Goal: Navigation & Orientation: Locate item on page

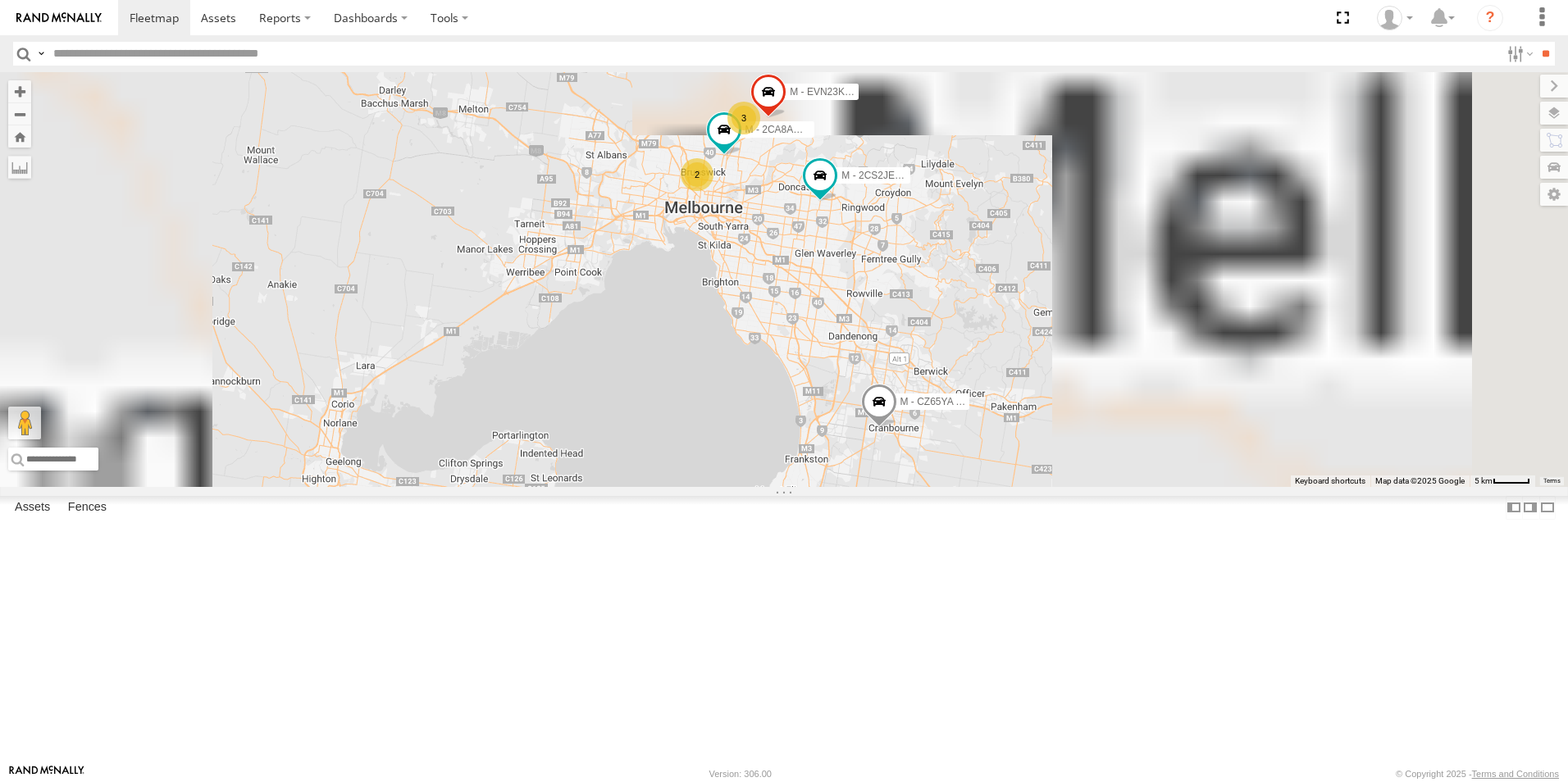
drag, startPoint x: 1086, startPoint y: 430, endPoint x: 1078, endPoint y: 508, distance: 78.4
click at [1078, 487] on div "B - DG93WL - [PERSON_NAME] M - EVN23K - [PERSON_NAME] 3 2 M - 2CS2JE - [PERSON_…" at bounding box center [784, 280] width 1568 height 415
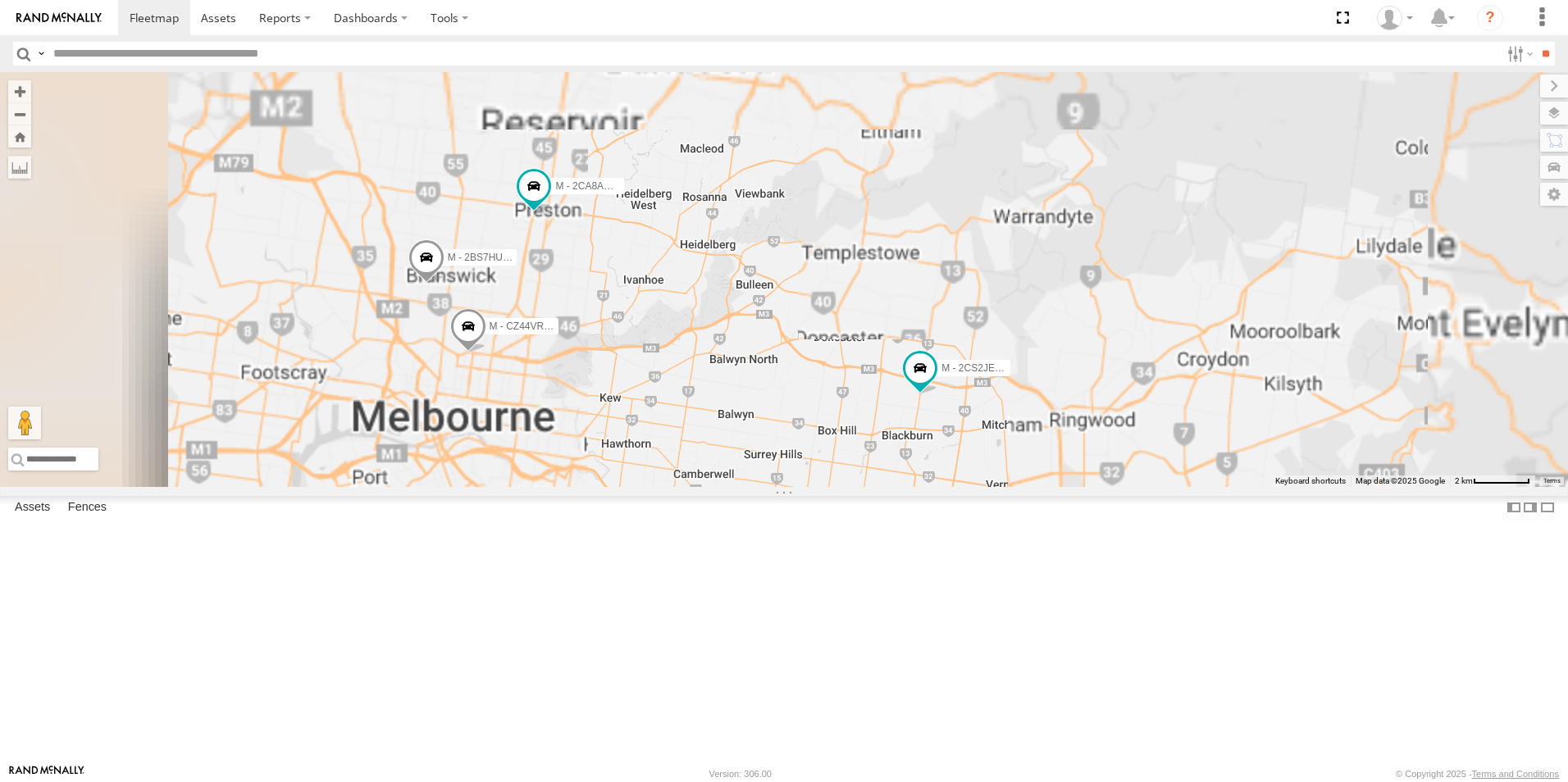
drag, startPoint x: 927, startPoint y: 369, endPoint x: 891, endPoint y: 536, distance: 170.8
click at [891, 487] on div "B - DG93WL - [PERSON_NAME] M - EVN23K - [PERSON_NAME] M - 2CS2JE - [PERSON_NAME…" at bounding box center [784, 280] width 1568 height 415
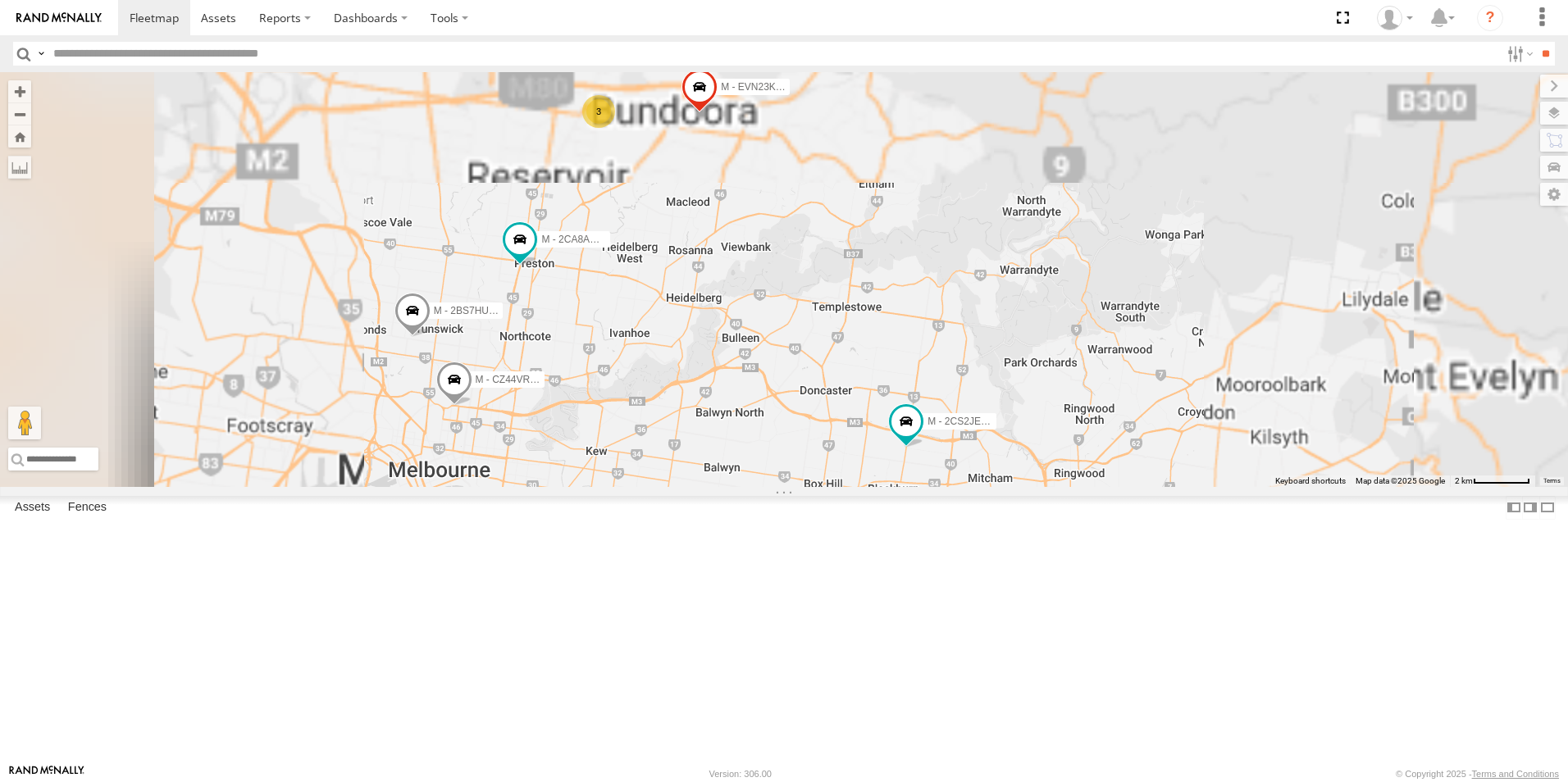
drag, startPoint x: 908, startPoint y: 436, endPoint x: 913, endPoint y: 483, distance: 47.3
click at [913, 483] on div "B - DG93WL - [PERSON_NAME] M - EVN23K - [PERSON_NAME] M - 2CS2JE - [PERSON_NAME…" at bounding box center [784, 280] width 1568 height 415
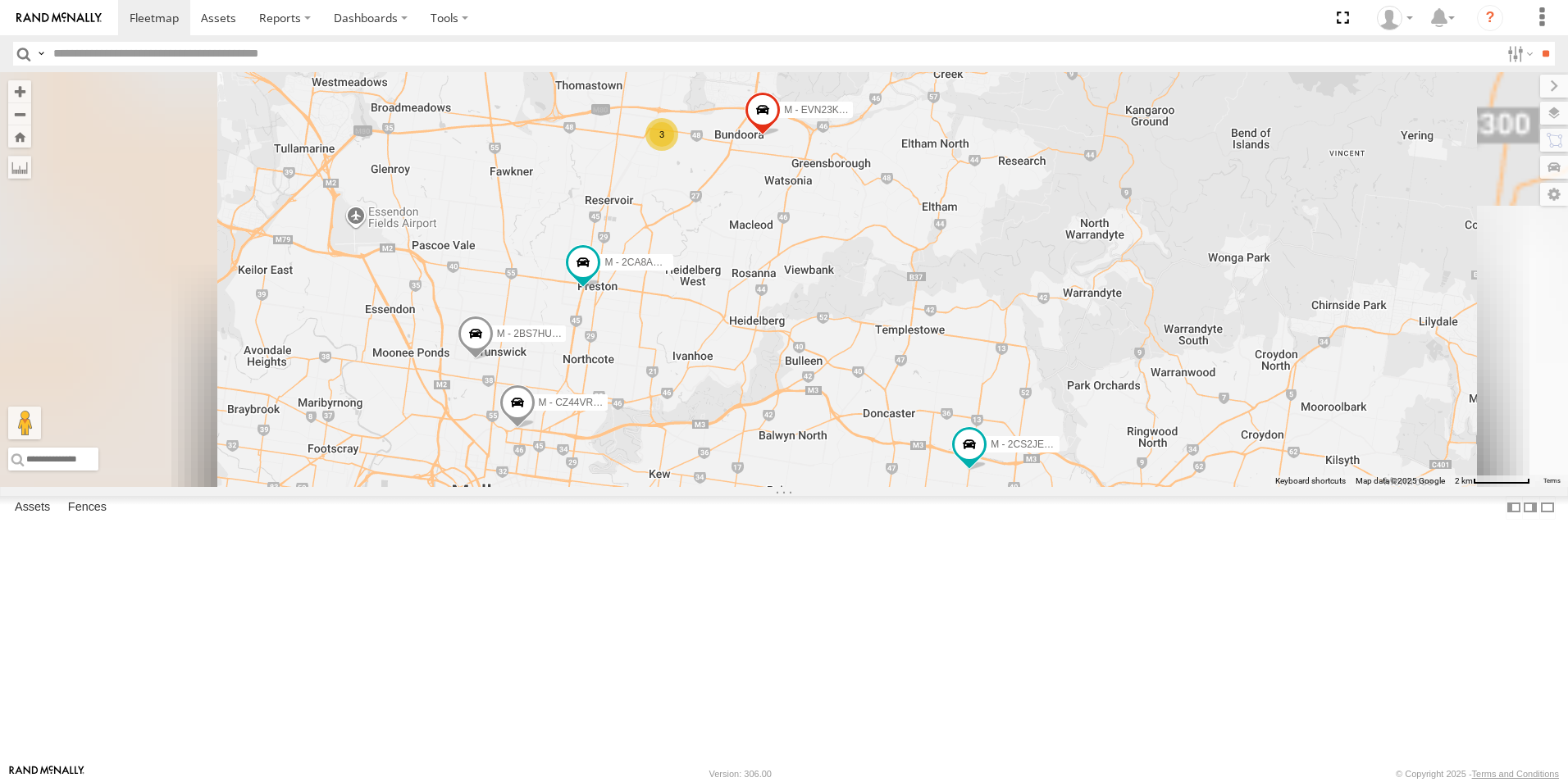
drag, startPoint x: 751, startPoint y: 481, endPoint x: 812, endPoint y: 437, distance: 75.2
click at [820, 461] on div "B - DG93WL - [PERSON_NAME] M - EVN23K - [PERSON_NAME] M - 2CS2JE - [PERSON_NAME…" at bounding box center [784, 280] width 1568 height 415
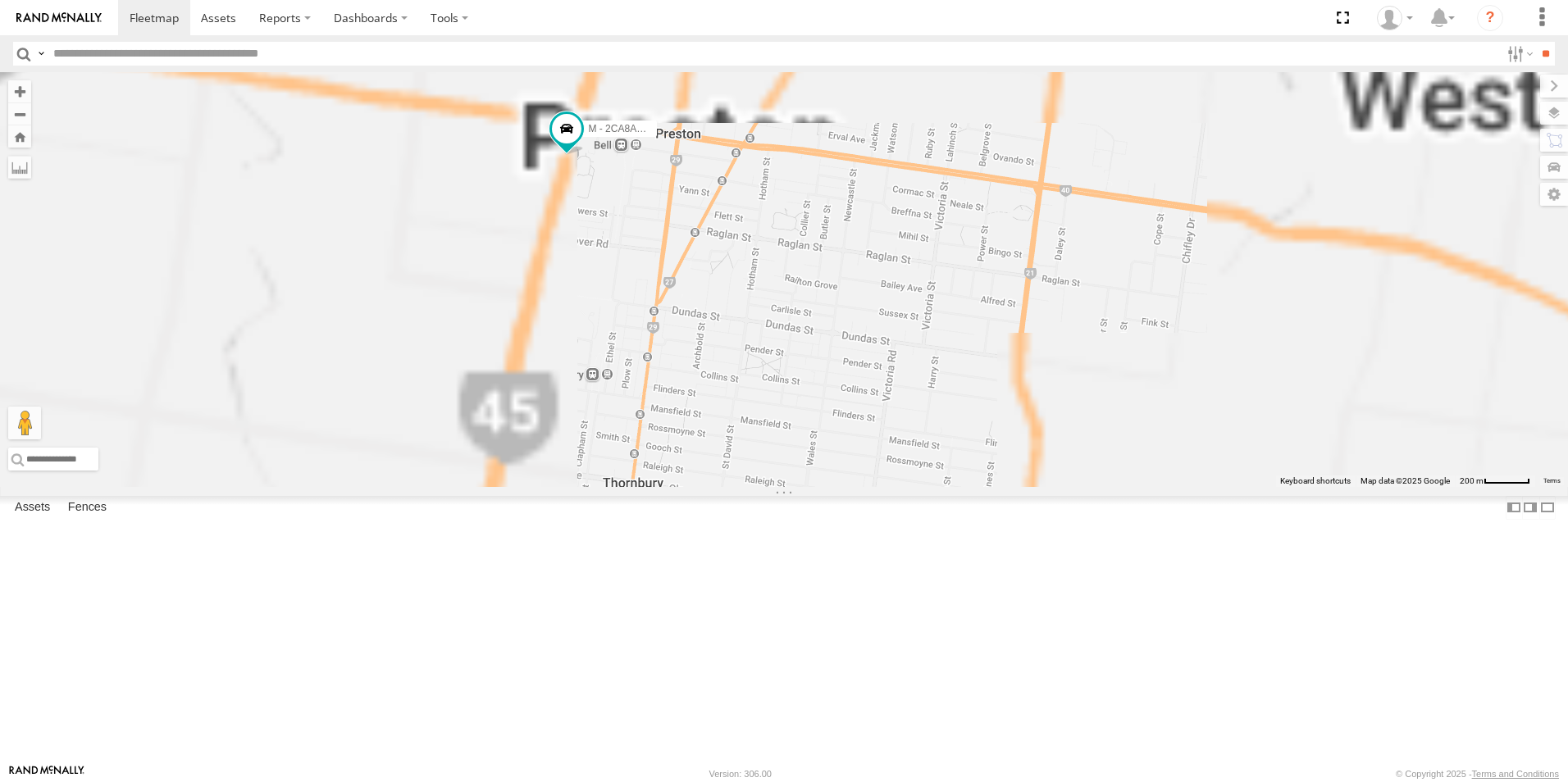
drag, startPoint x: 828, startPoint y: 363, endPoint x: 823, endPoint y: 449, distance: 86.1
click at [823, 449] on div "B - DG93WL - [PERSON_NAME] M - EVN23K - [PERSON_NAME] M - 2CS2JE - [PERSON_NAME…" at bounding box center [784, 280] width 1568 height 415
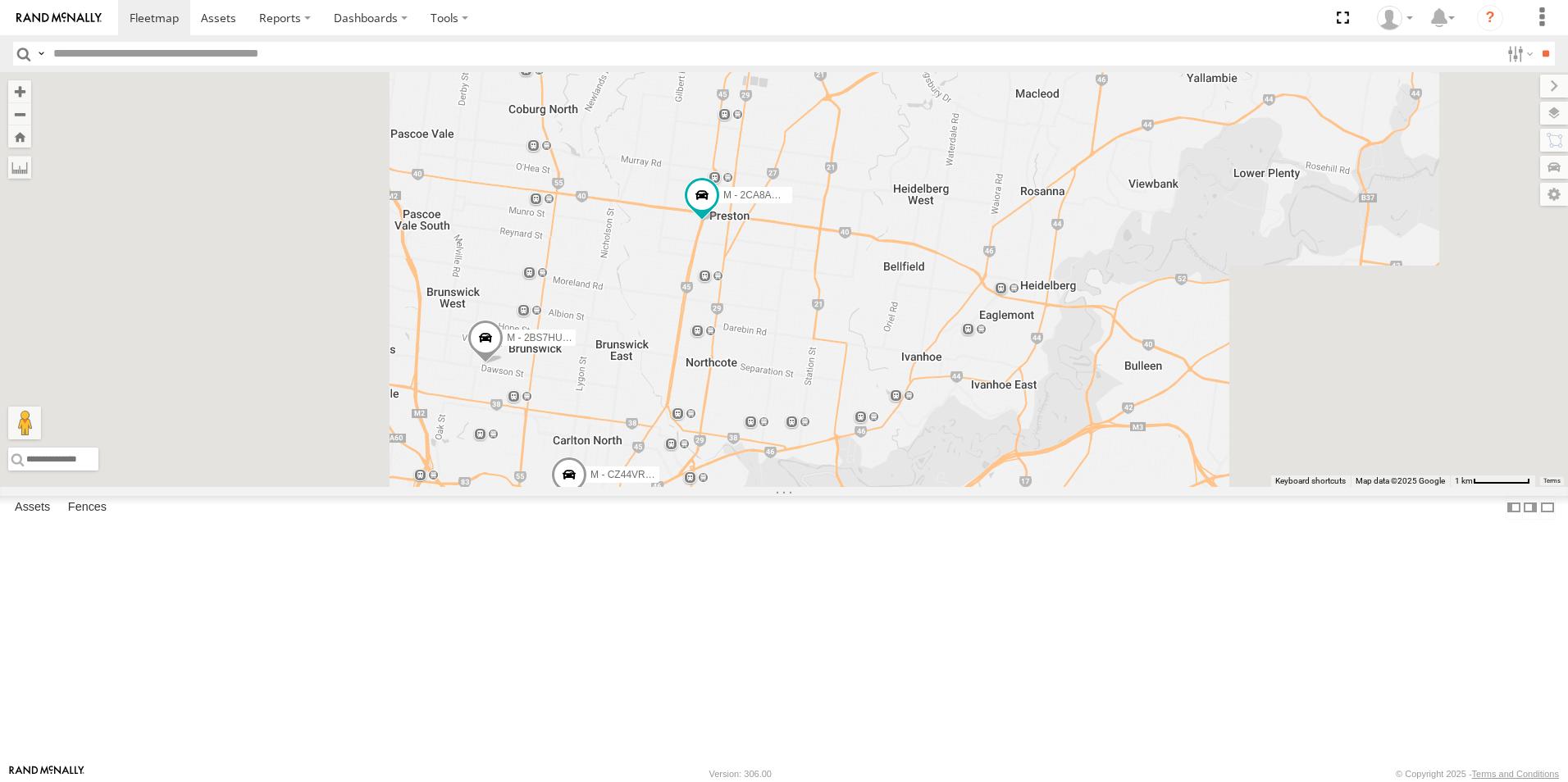
drag, startPoint x: 832, startPoint y: 488, endPoint x: 906, endPoint y: 412, distance: 106.1
click at [905, 413] on div "B - DG93WL - [PERSON_NAME] M - EVN23K - [PERSON_NAME] M - 2CS2JE - [PERSON_NAME…" at bounding box center [784, 280] width 1568 height 415
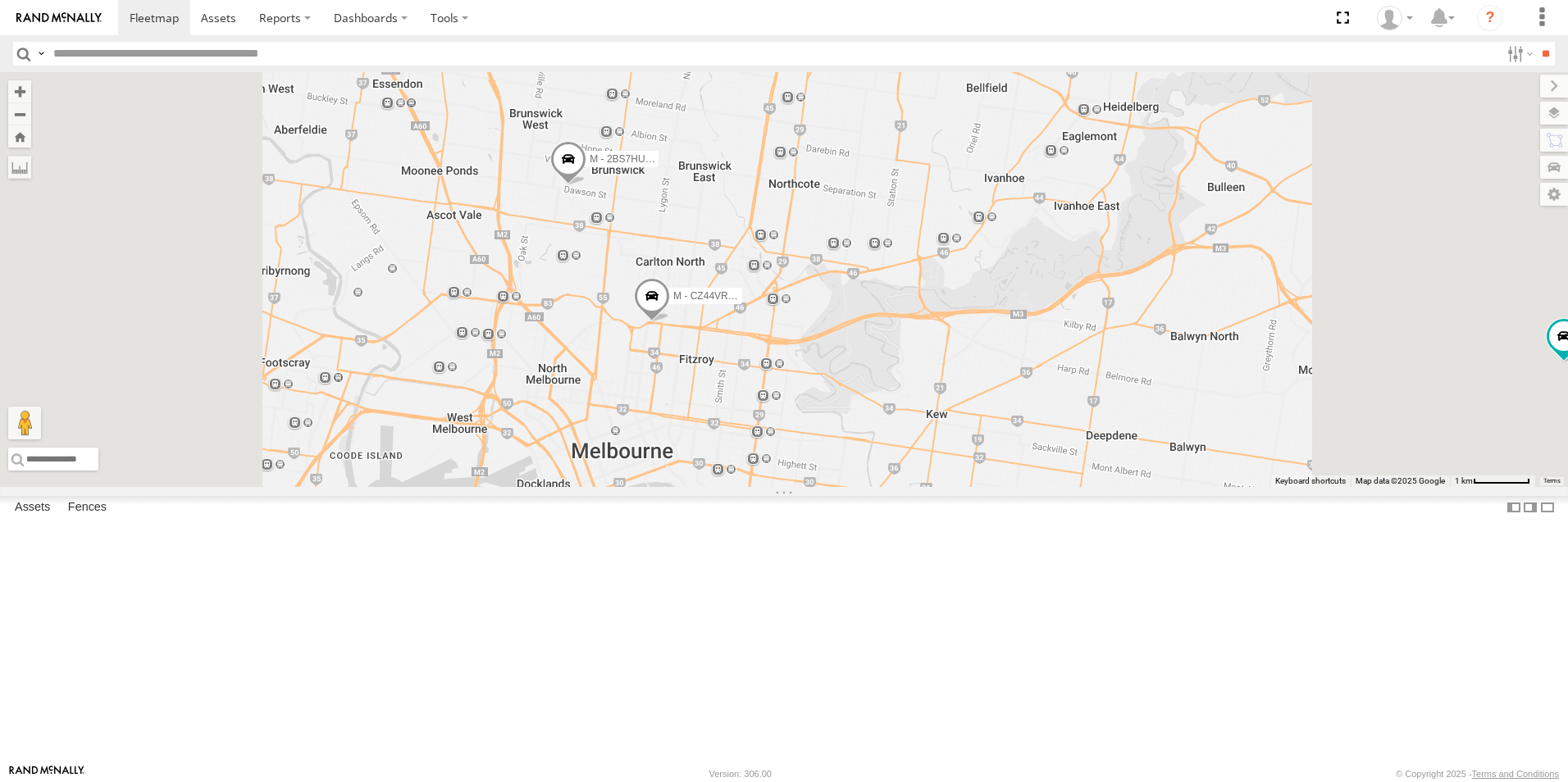
drag, startPoint x: 1214, startPoint y: 458, endPoint x: 969, endPoint y: 400, distance: 251.8
click at [1194, 435] on div "B - DG93WL - [PERSON_NAME] M - EVN23K - [PERSON_NAME] M - 2CS2JE - [PERSON_NAME…" at bounding box center [784, 280] width 1568 height 415
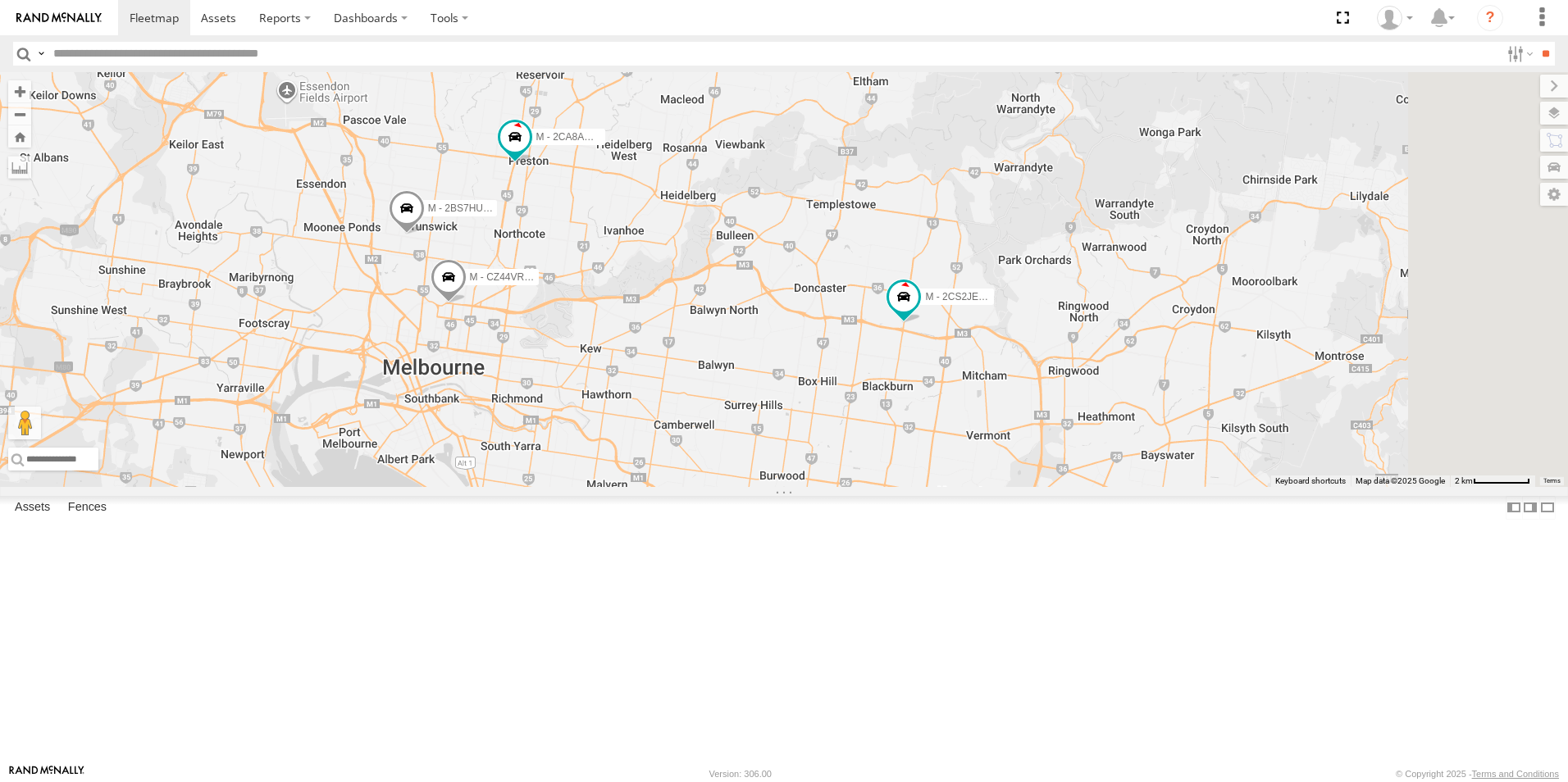
drag, startPoint x: 931, startPoint y: 357, endPoint x: 812, endPoint y: 432, distance: 140.7
click at [812, 432] on div "B - DG93WL - [PERSON_NAME] M - EVN23K - [PERSON_NAME] M - 2CS2JE - [PERSON_NAME…" at bounding box center [784, 280] width 1568 height 415
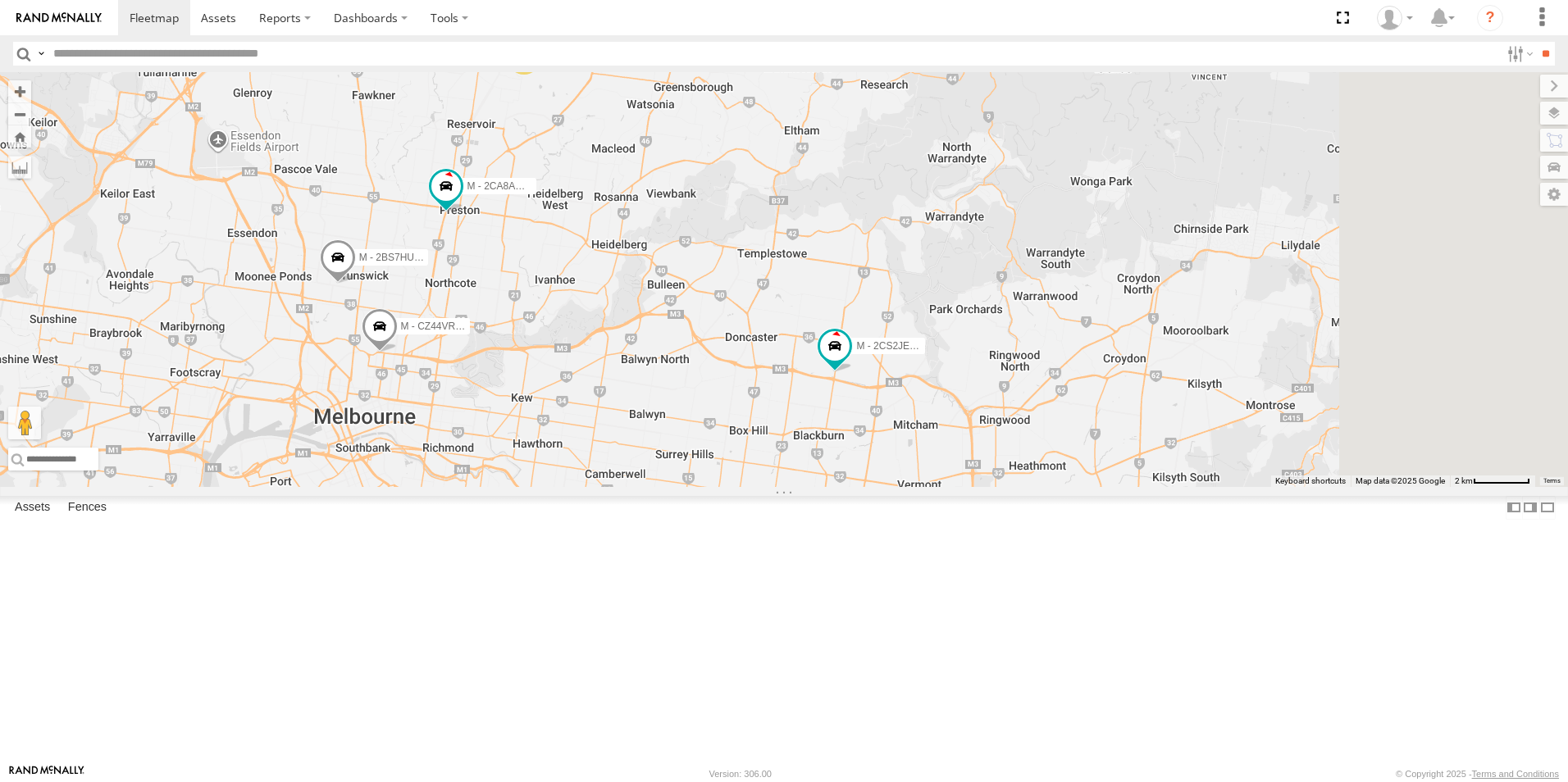
drag, startPoint x: 998, startPoint y: 394, endPoint x: 949, endPoint y: 419, distance: 55.0
click at [949, 419] on div "B - DG93WL - [PERSON_NAME] M - EVN23K - [PERSON_NAME] M - 2CS2JE - [PERSON_NAME…" at bounding box center [784, 280] width 1568 height 415
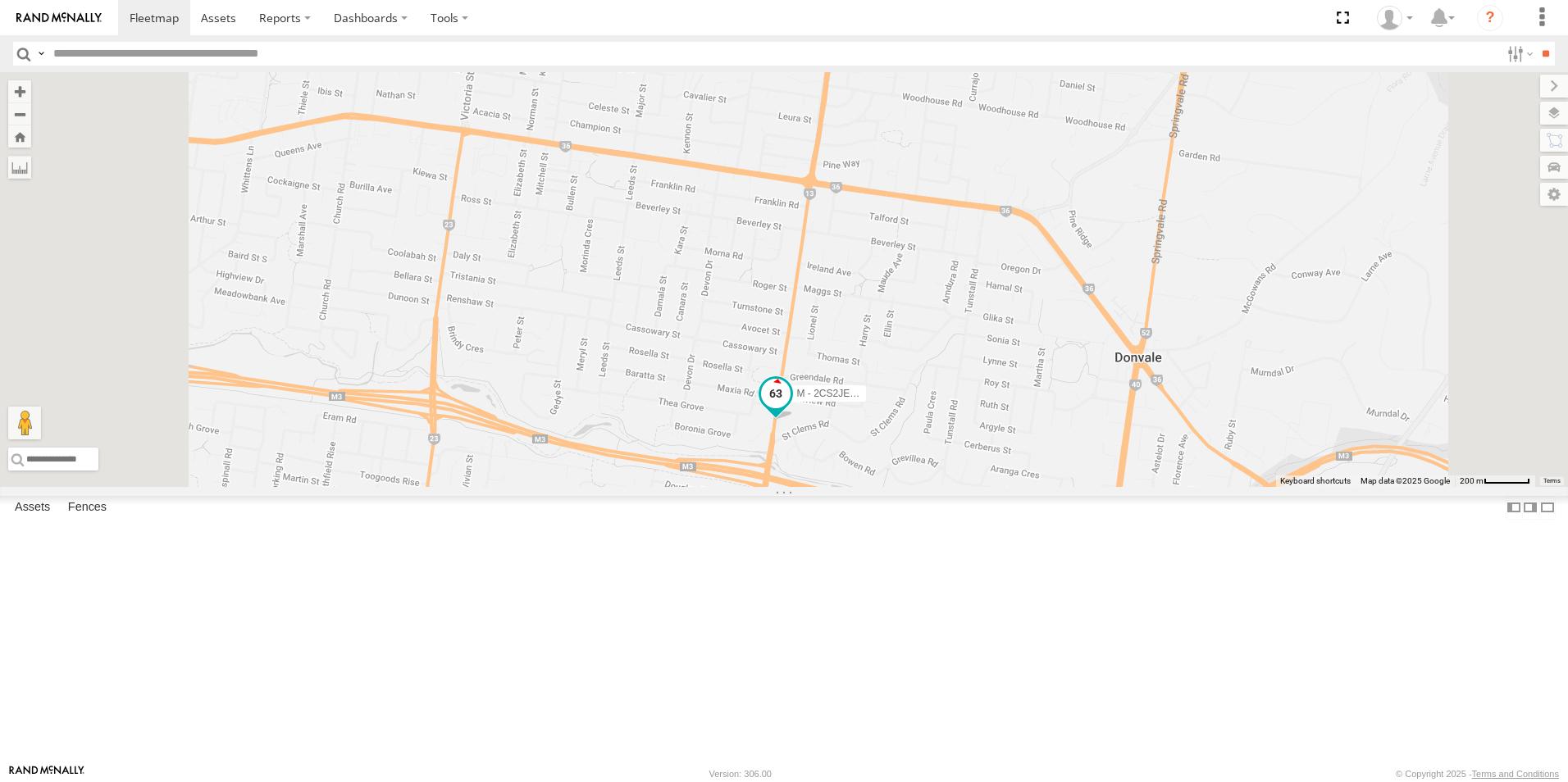
click at [790, 408] on span at bounding box center [776, 394] width 29 height 29
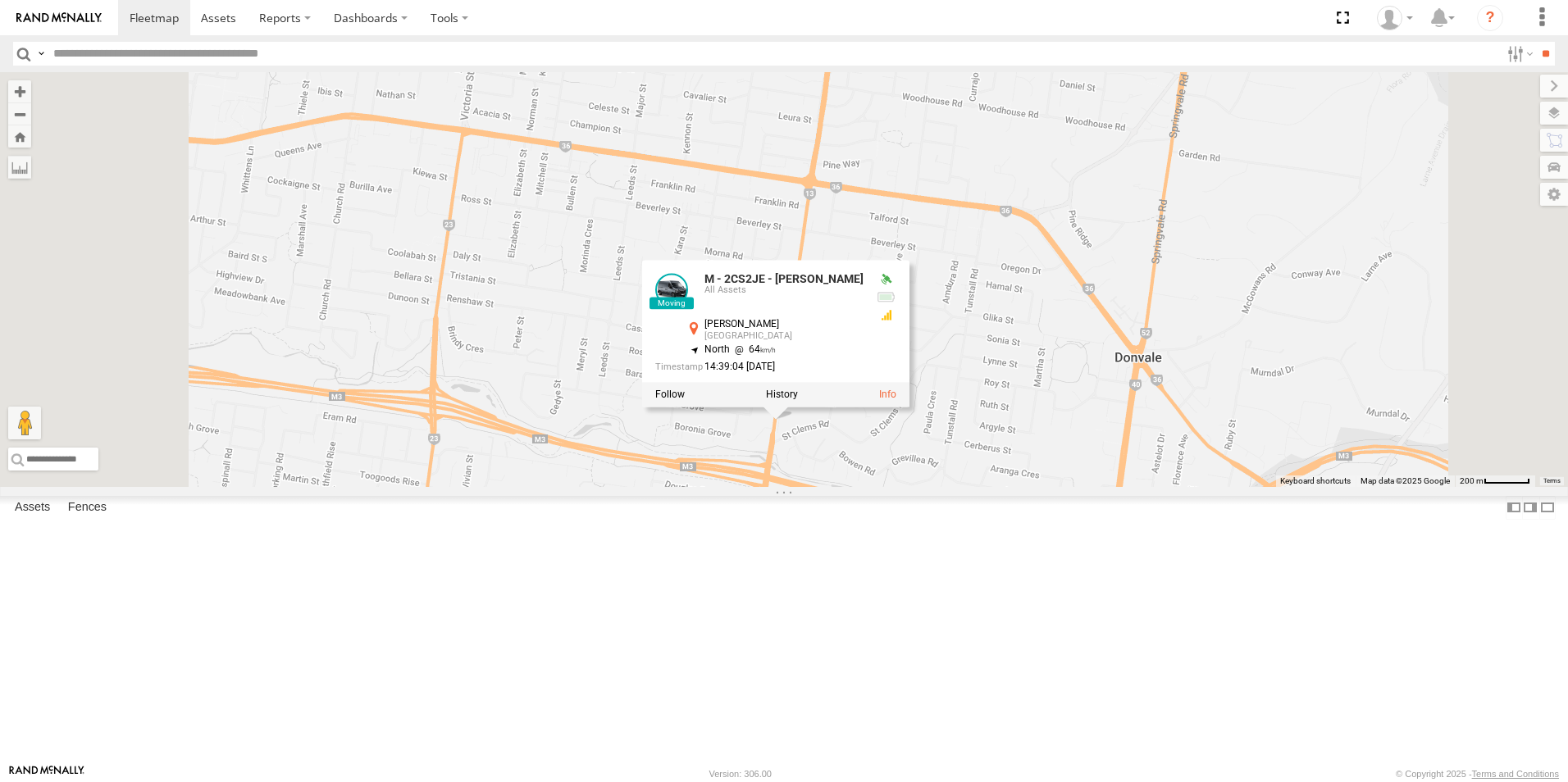
click at [1003, 487] on div "B - DG93WL - [PERSON_NAME] M - EVN23K - [PERSON_NAME] M - 2CS2JE - [PERSON_NAME…" at bounding box center [784, 280] width 1568 height 415
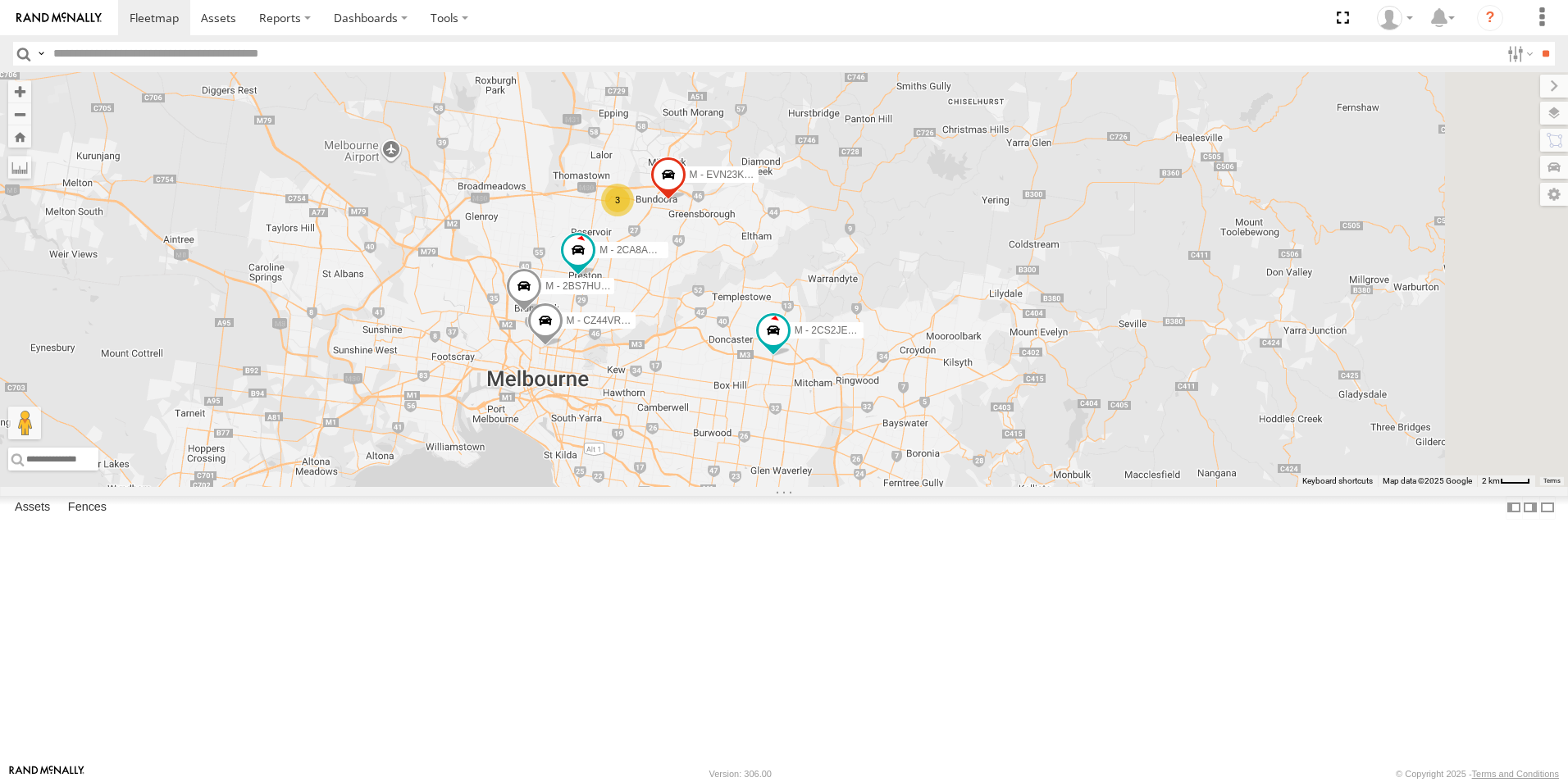
drag, startPoint x: 1079, startPoint y: 611, endPoint x: 1028, endPoint y: 480, distance: 140.6
click at [1029, 481] on div "B - DG93WL - [PERSON_NAME] M - EVN23K - [PERSON_NAME] M - 2CS2JE - [PERSON_NAME…" at bounding box center [784, 280] width 1568 height 415
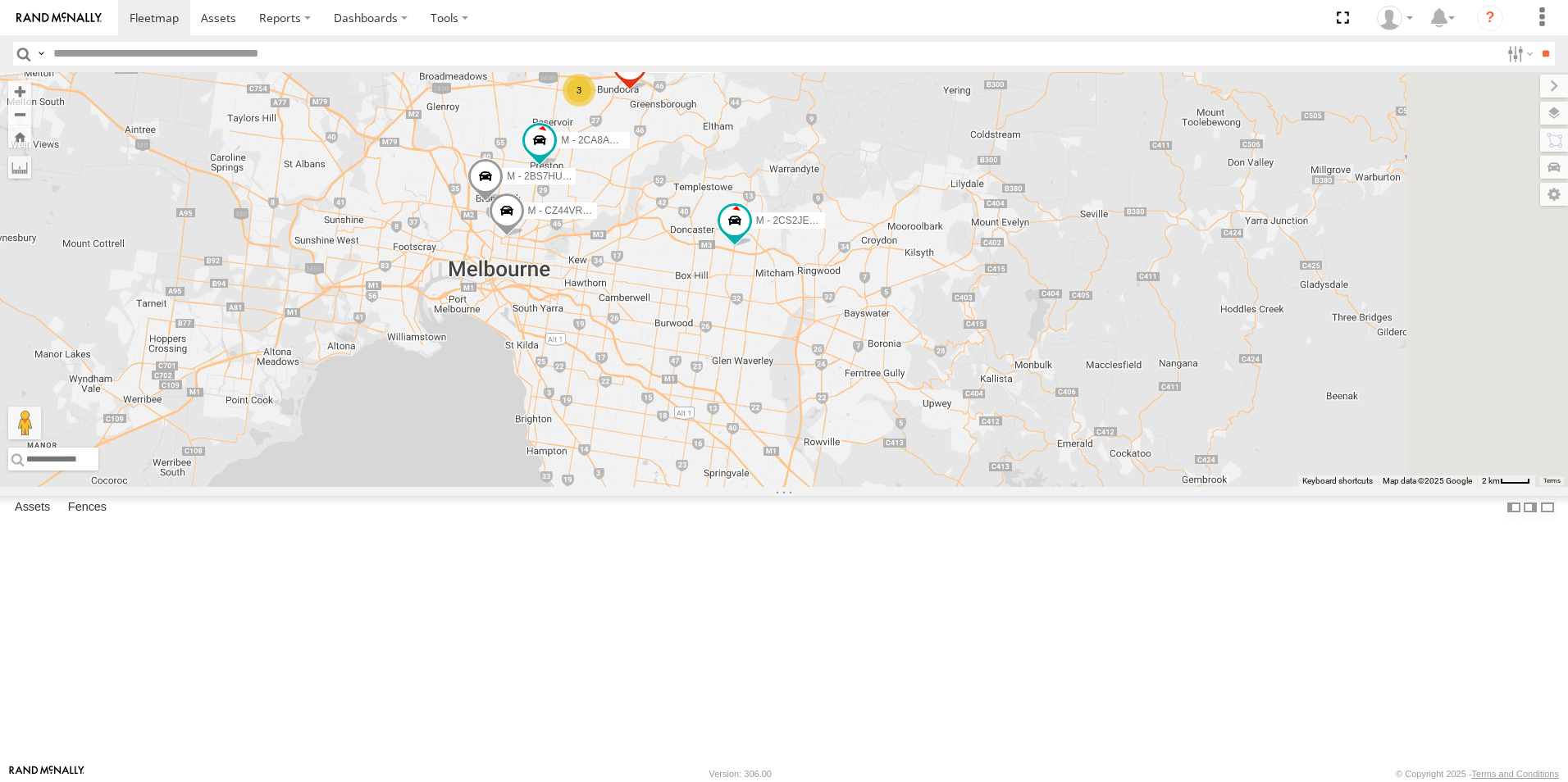
drag, startPoint x: 1036, startPoint y: 543, endPoint x: 1000, endPoint y: 505, distance: 52.3
click at [1005, 487] on div "B - DG93WL - [PERSON_NAME] M - EVN23K - [PERSON_NAME] M - 2CS2JE - [PERSON_NAME…" at bounding box center [784, 280] width 1568 height 415
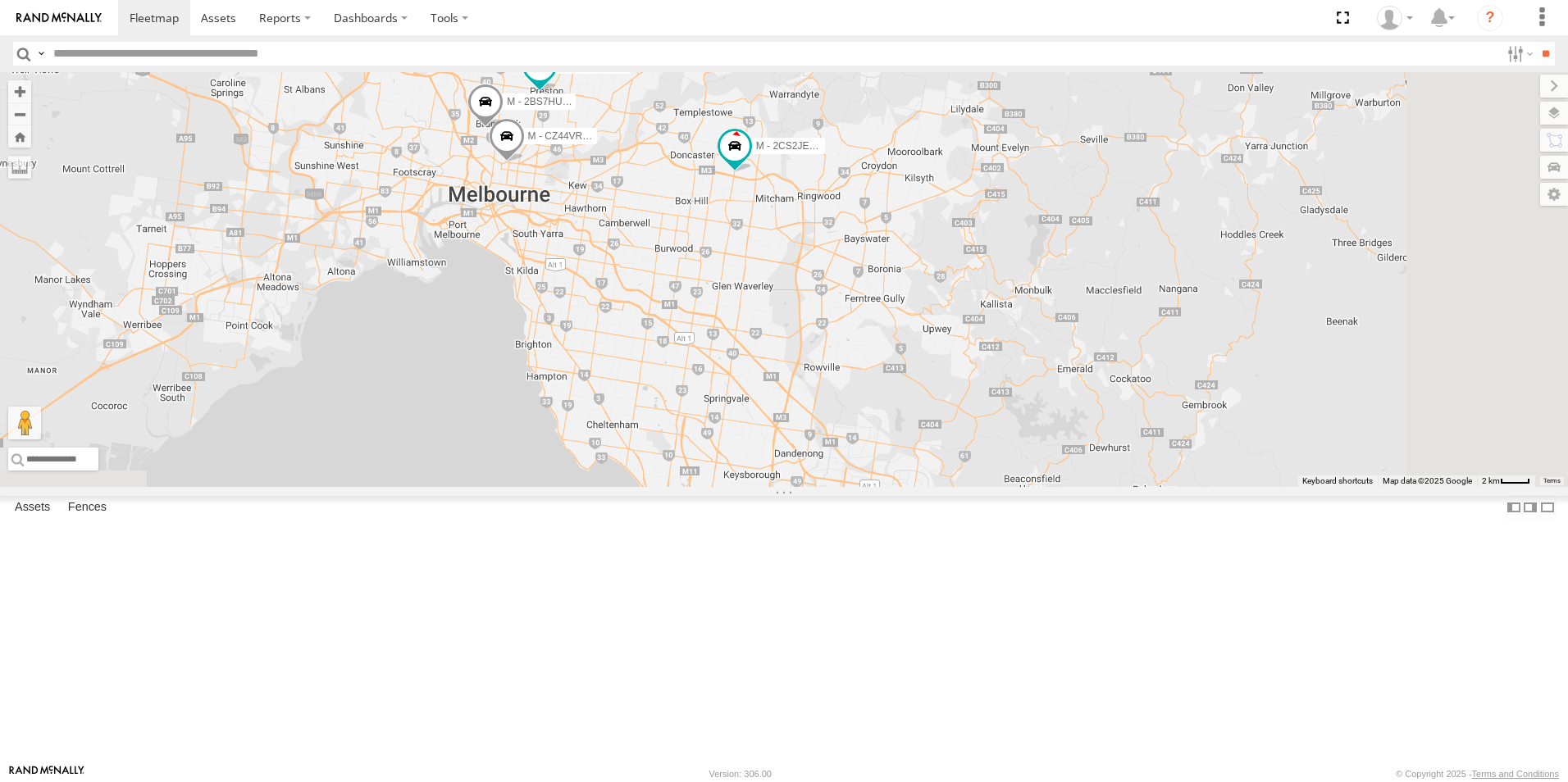
drag, startPoint x: 1036, startPoint y: 592, endPoint x: 1036, endPoint y: 482, distance: 110.0
click at [1039, 482] on div "B - DG93WL - [PERSON_NAME] M - EVN23K - [PERSON_NAME] M - 2CS2JE - [PERSON_NAME…" at bounding box center [784, 280] width 1568 height 415
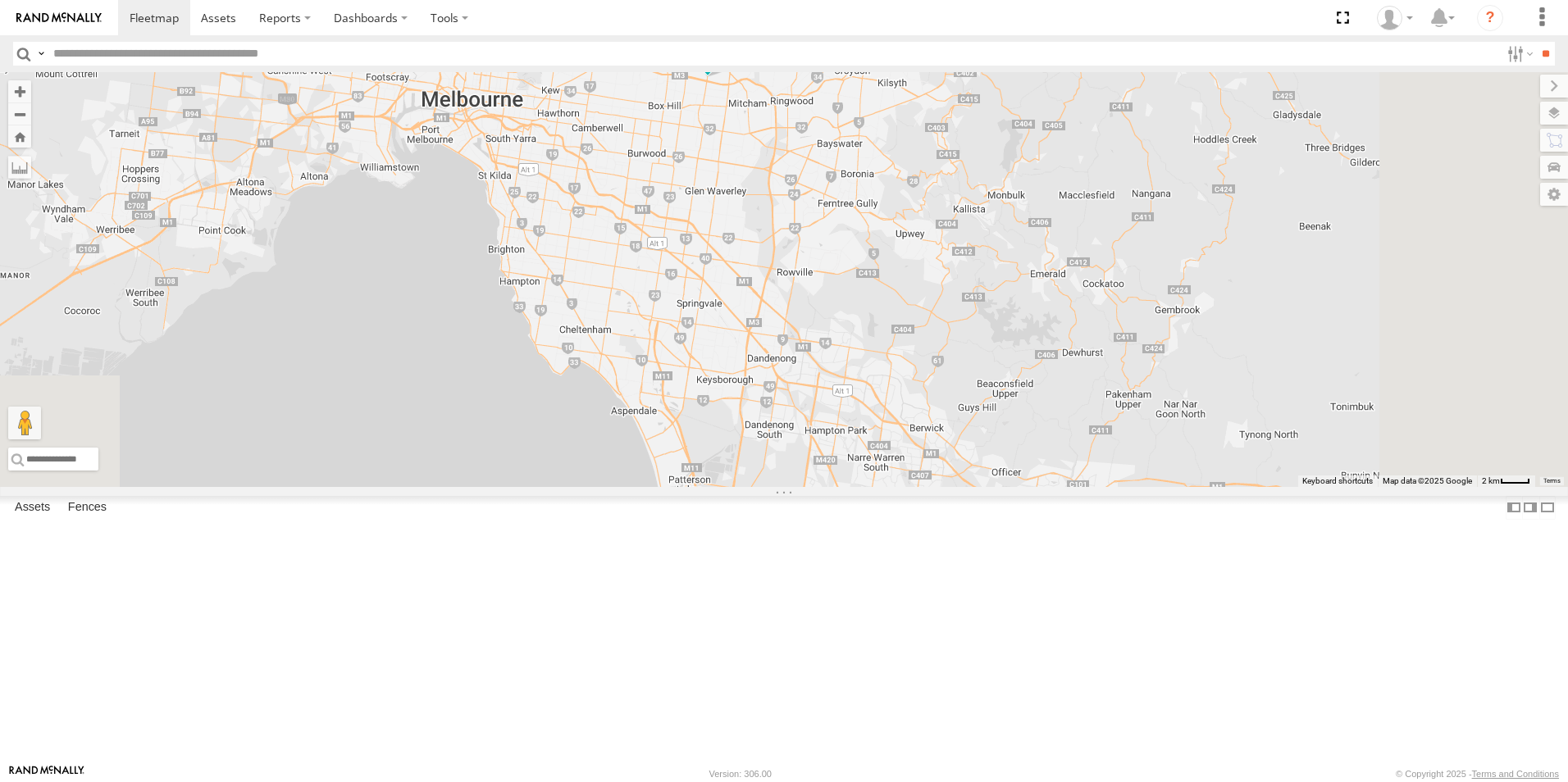
drag, startPoint x: 1056, startPoint y: 572, endPoint x: 1014, endPoint y: 480, distance: 101.1
click at [1020, 486] on div "B - DG93WL - [PERSON_NAME] M - EVN23K - [PERSON_NAME] M - 2CS2JE - [PERSON_NAME…" at bounding box center [784, 280] width 1568 height 415
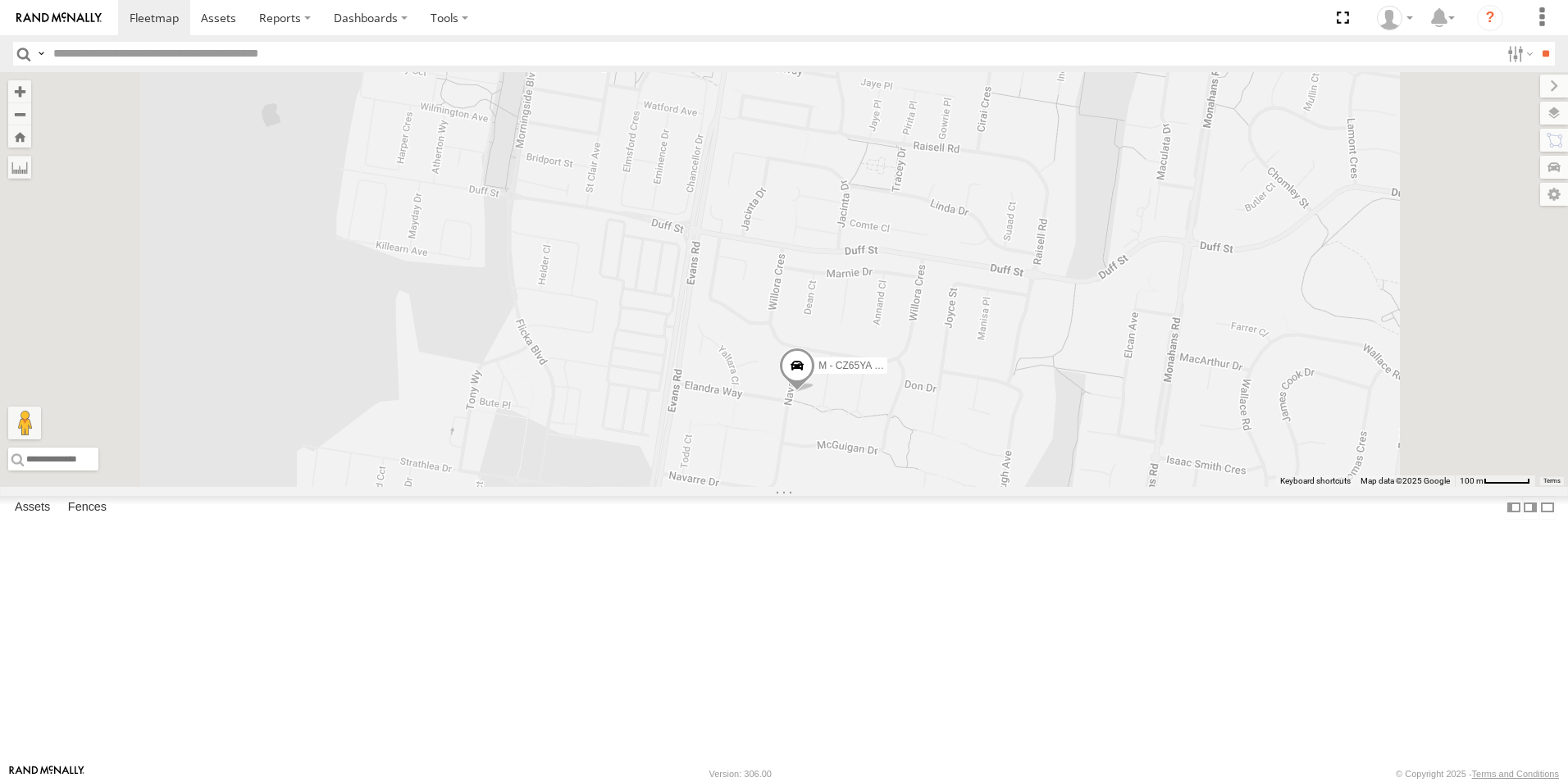
click at [815, 392] on span at bounding box center [797, 370] width 36 height 44
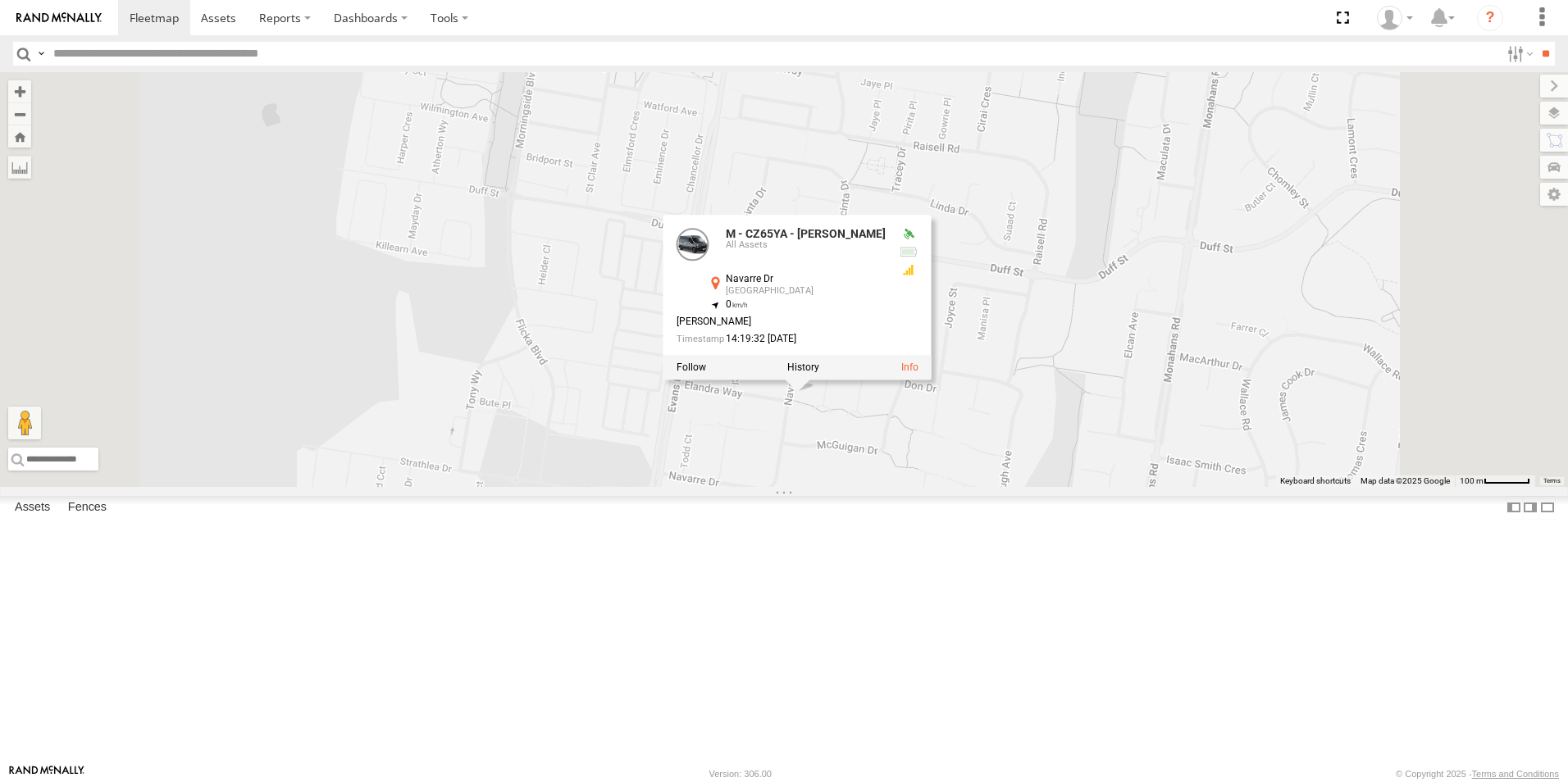
click at [1027, 487] on div "B - DG93WL - [PERSON_NAME] M - EVN23K - [PERSON_NAME] M - 2CS2JE - [PERSON_NAME…" at bounding box center [784, 280] width 1568 height 415
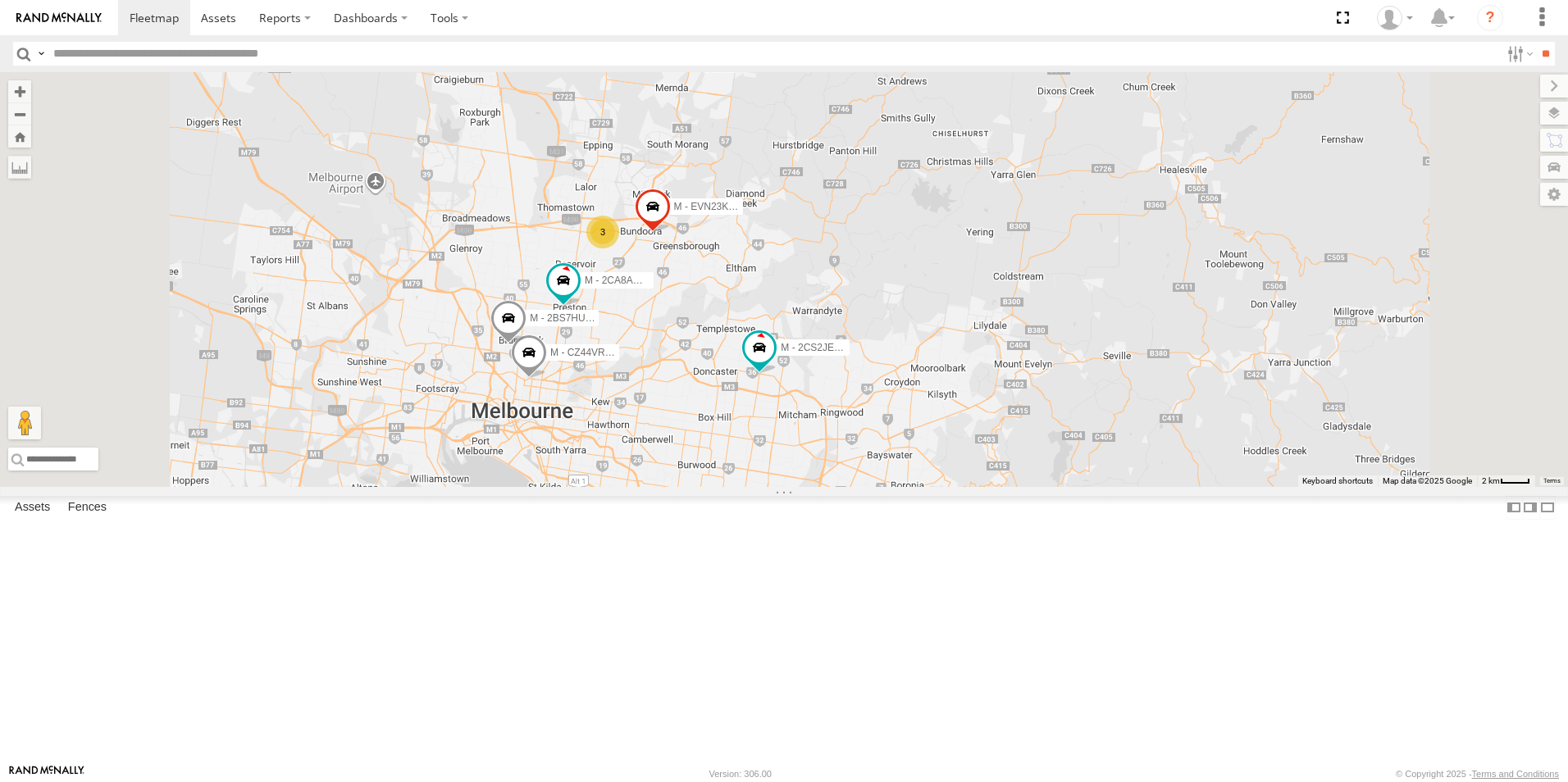
drag, startPoint x: 857, startPoint y: 419, endPoint x: 878, endPoint y: 417, distance: 21.1
click at [719, 286] on span "M - 2CA8AO - Yehya Abou-Eid" at bounding box center [652, 280] width 134 height 12
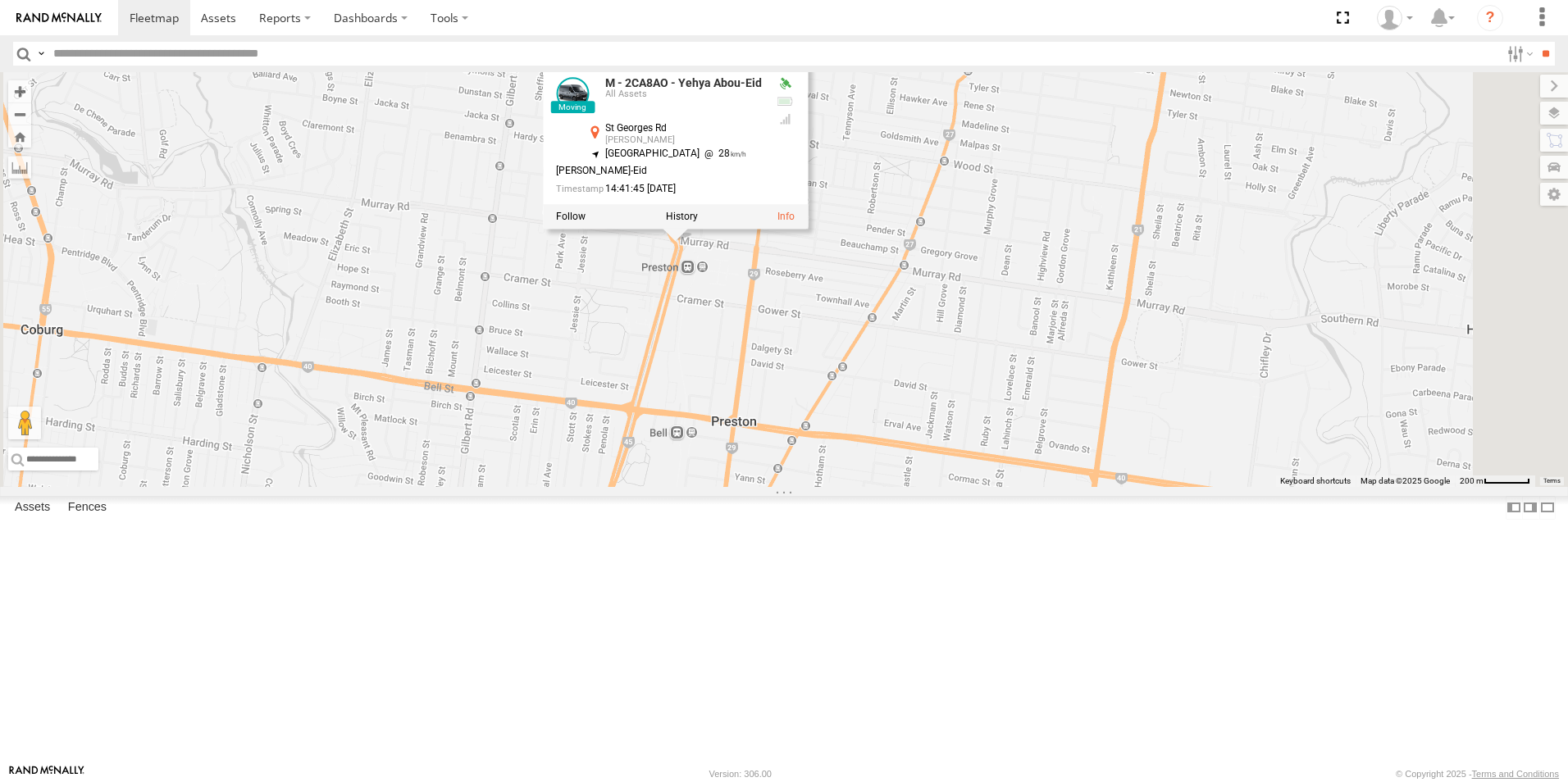
drag, startPoint x: 1111, startPoint y: 440, endPoint x: 1052, endPoint y: 558, distance: 131.9
click at [1052, 487] on div "B - DG93WL - [PERSON_NAME] M - 2CS2JE - [PERSON_NAME] M - CZ65YA - [PERSON_NAME…" at bounding box center [784, 280] width 1568 height 415
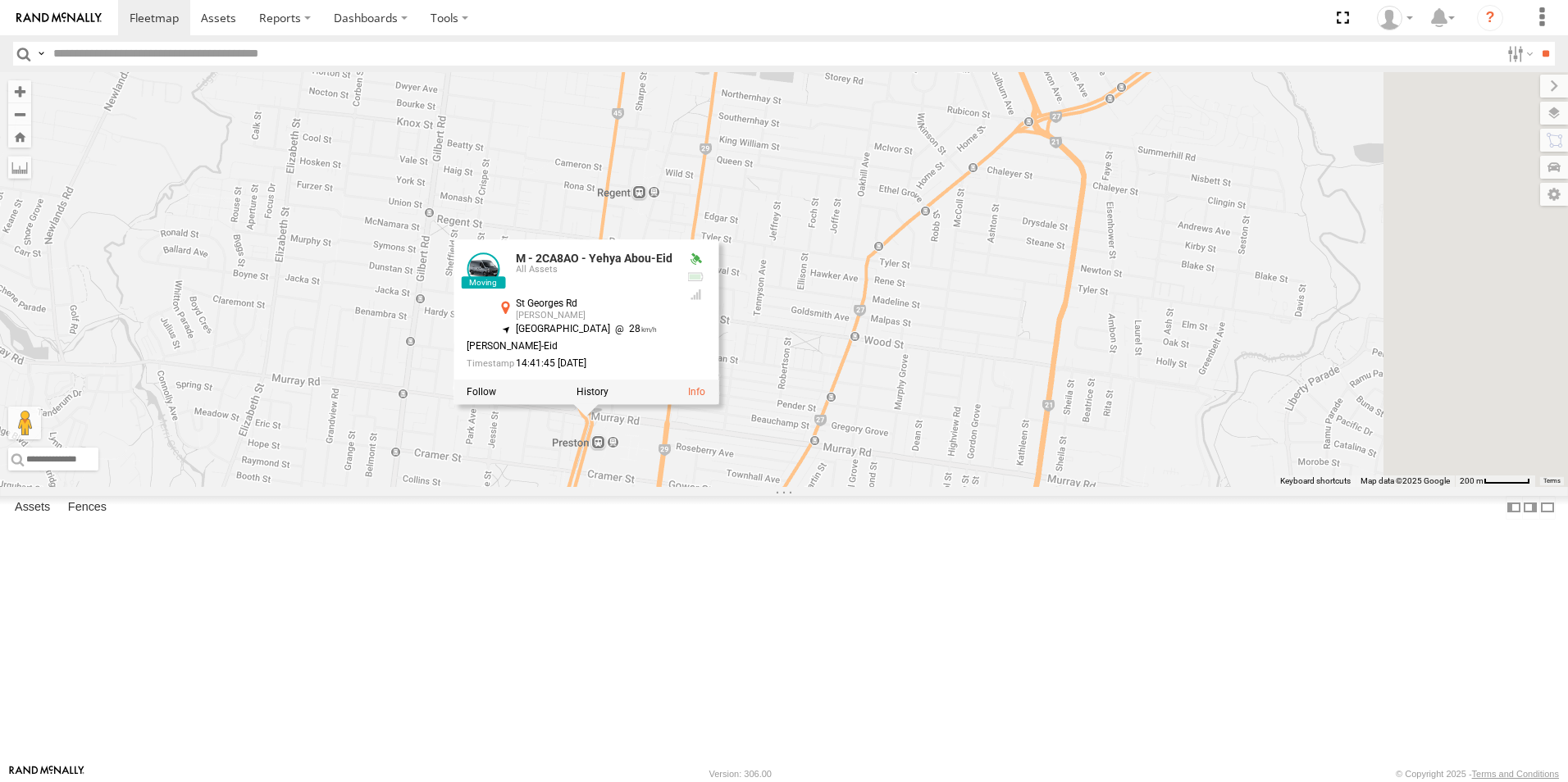
drag, startPoint x: 1066, startPoint y: 543, endPoint x: 1056, endPoint y: 571, distance: 29.7
click at [1058, 487] on div "B - DG93WL - [PERSON_NAME] M - 2CS2JE - [PERSON_NAME] M - CZ65YA - [PERSON_NAME…" at bounding box center [784, 280] width 1568 height 415
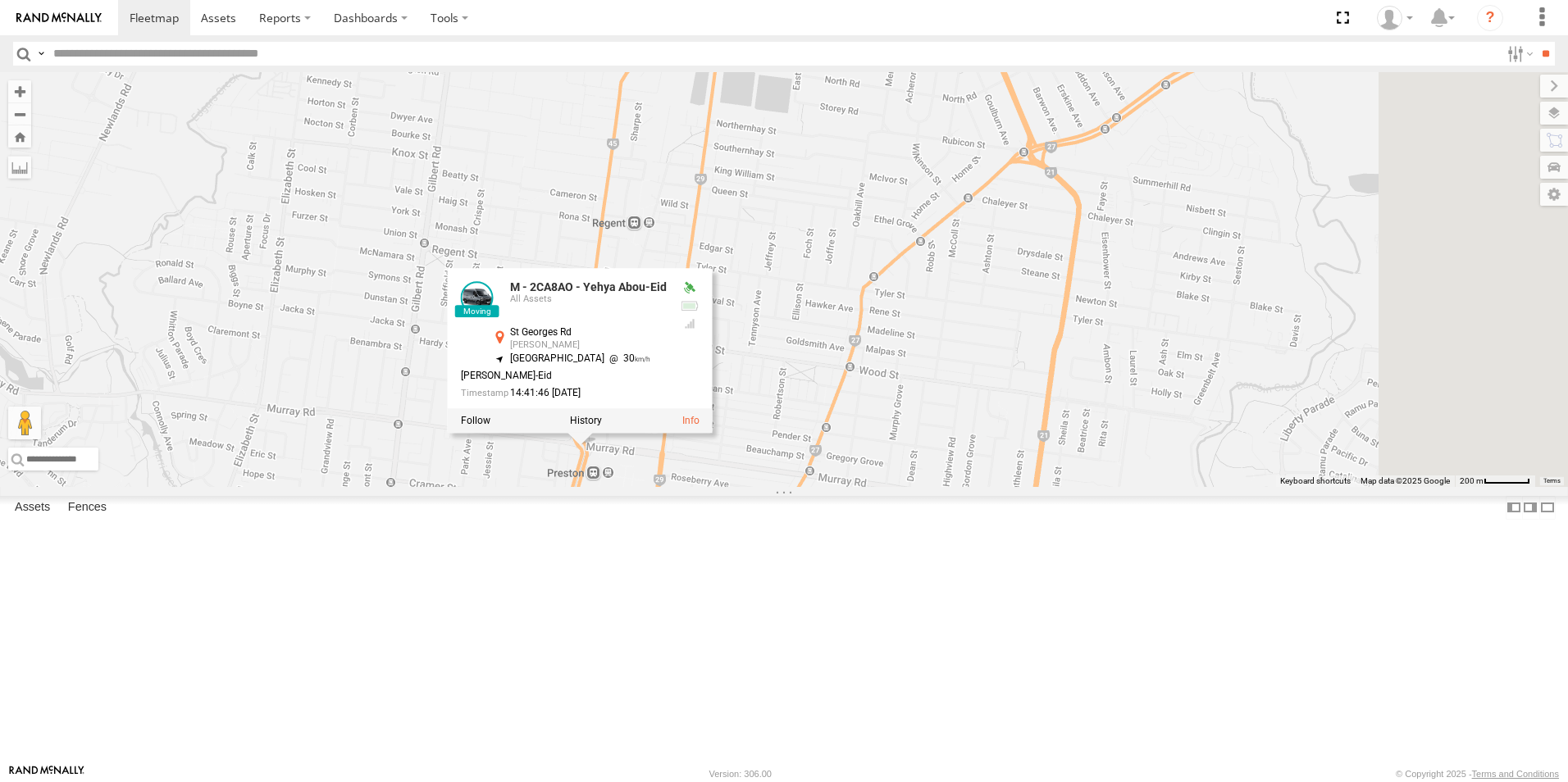
drag, startPoint x: 1078, startPoint y: 573, endPoint x: 981, endPoint y: 295, distance: 294.4
click at [986, 307] on div "B - DG93WL - [PERSON_NAME] M - 2CS2JE - [PERSON_NAME] M - CZ65YA - [PERSON_NAME…" at bounding box center [784, 280] width 1568 height 415
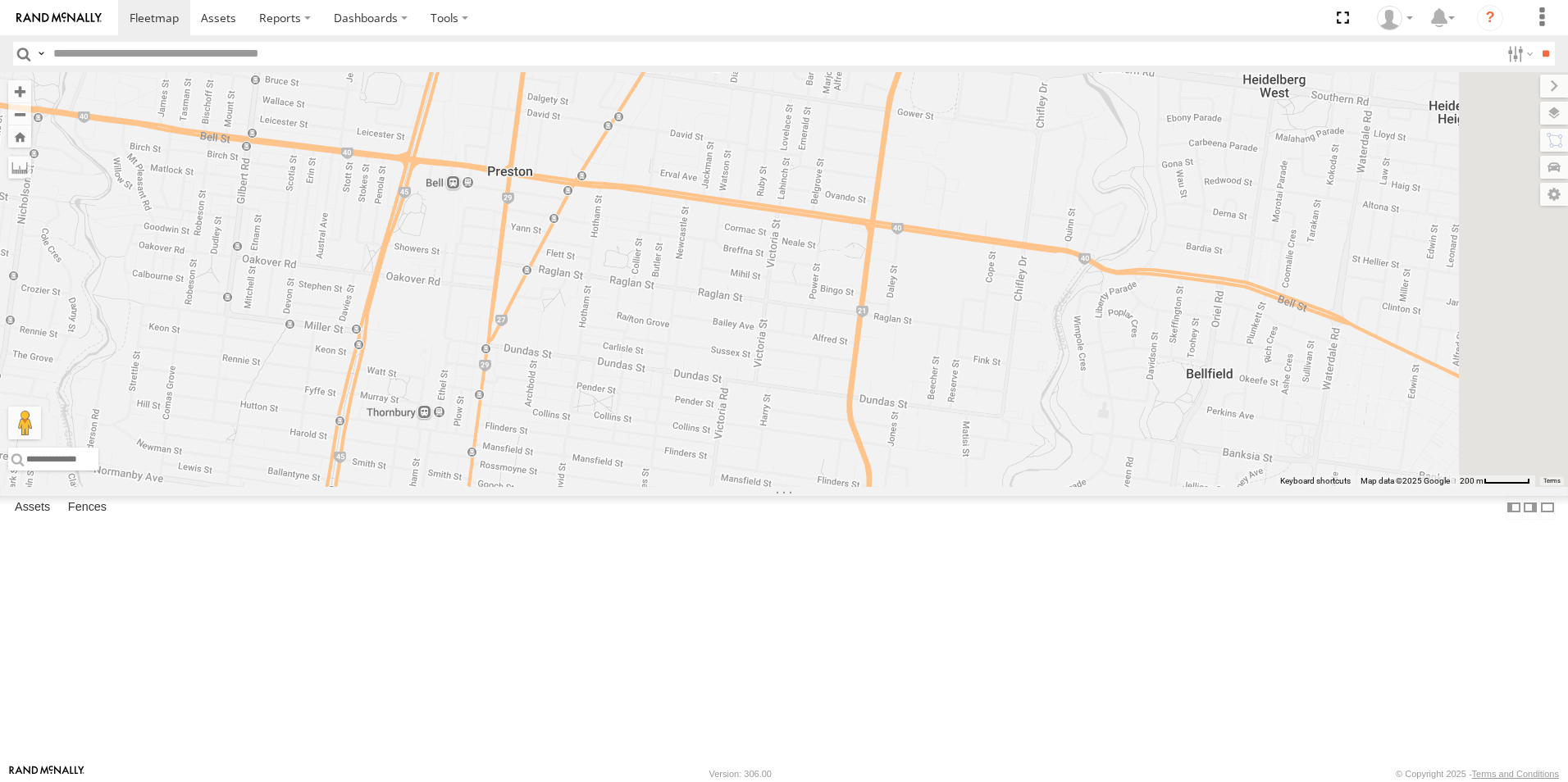
drag, startPoint x: 975, startPoint y: 322, endPoint x: 1031, endPoint y: 422, distance: 114.6
click at [1045, 417] on div "B - DG93WL - [PERSON_NAME] M - 2CS2JE - [PERSON_NAME] M - CZ65YA - [PERSON_NAME…" at bounding box center [784, 280] width 1568 height 415
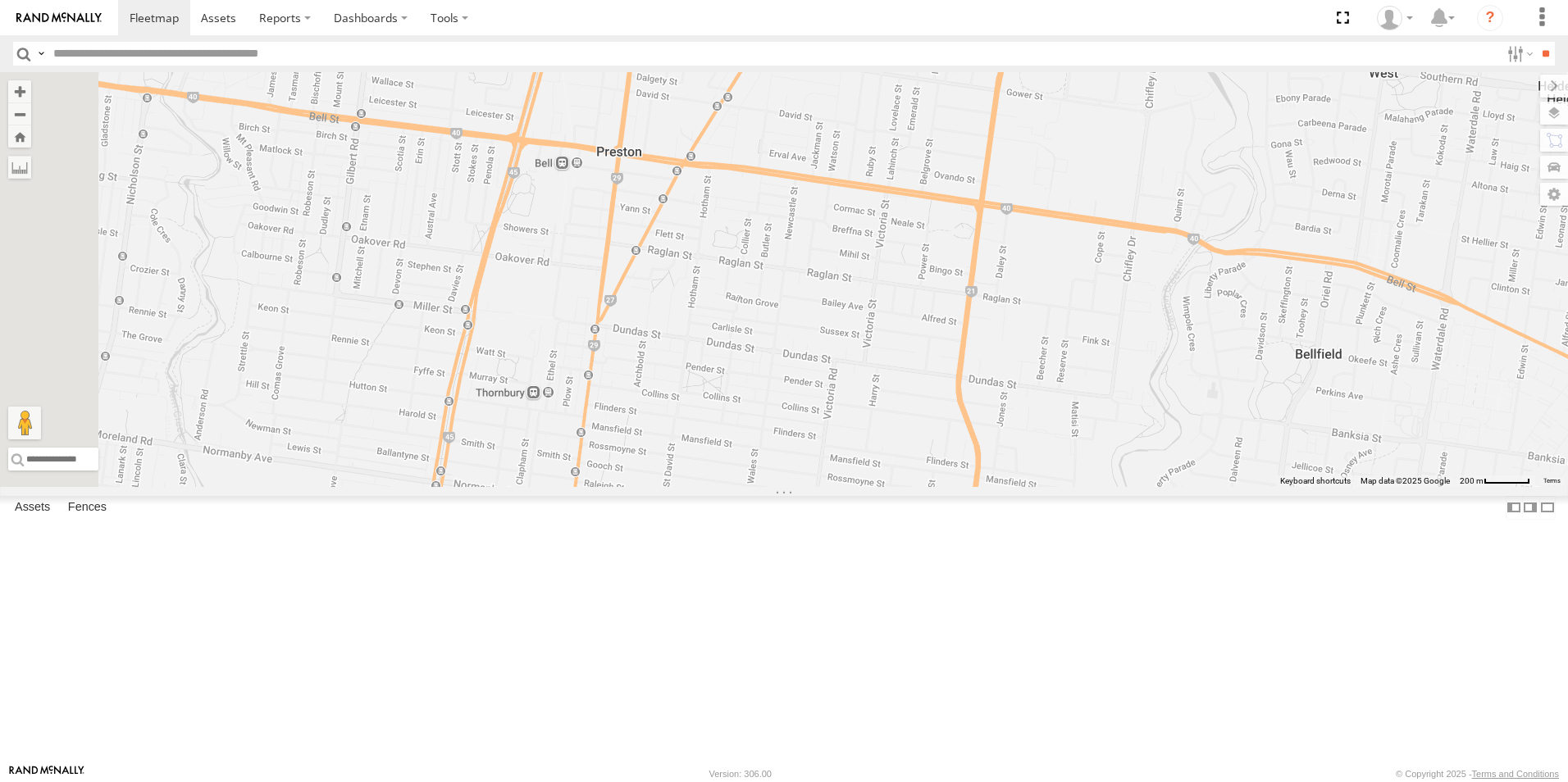
drag, startPoint x: 860, startPoint y: 604, endPoint x: 895, endPoint y: 441, distance: 166.7
click at [895, 441] on div "B - DG93WL - [PERSON_NAME] M - 2CS2JE - [PERSON_NAME] M - CZ65YA - [PERSON_NAME…" at bounding box center [784, 280] width 1568 height 415
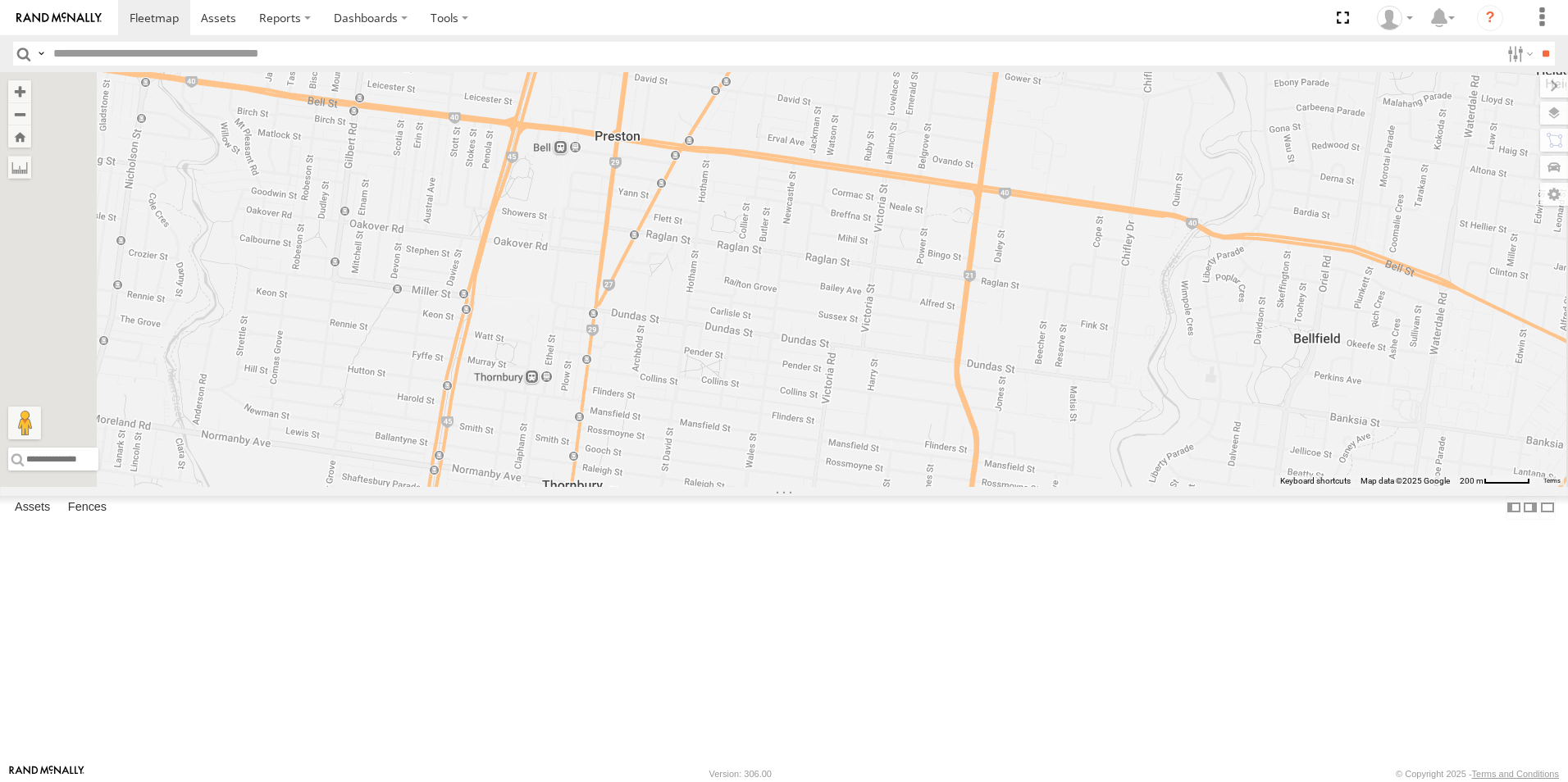
drag, startPoint x: 843, startPoint y: 551, endPoint x: 833, endPoint y: 597, distance: 47.1
click at [836, 487] on div "B - DG93WL - [PERSON_NAME] M - 2CS2JE - [PERSON_NAME] M - CZ65YA - [PERSON_NAME…" at bounding box center [784, 280] width 1568 height 415
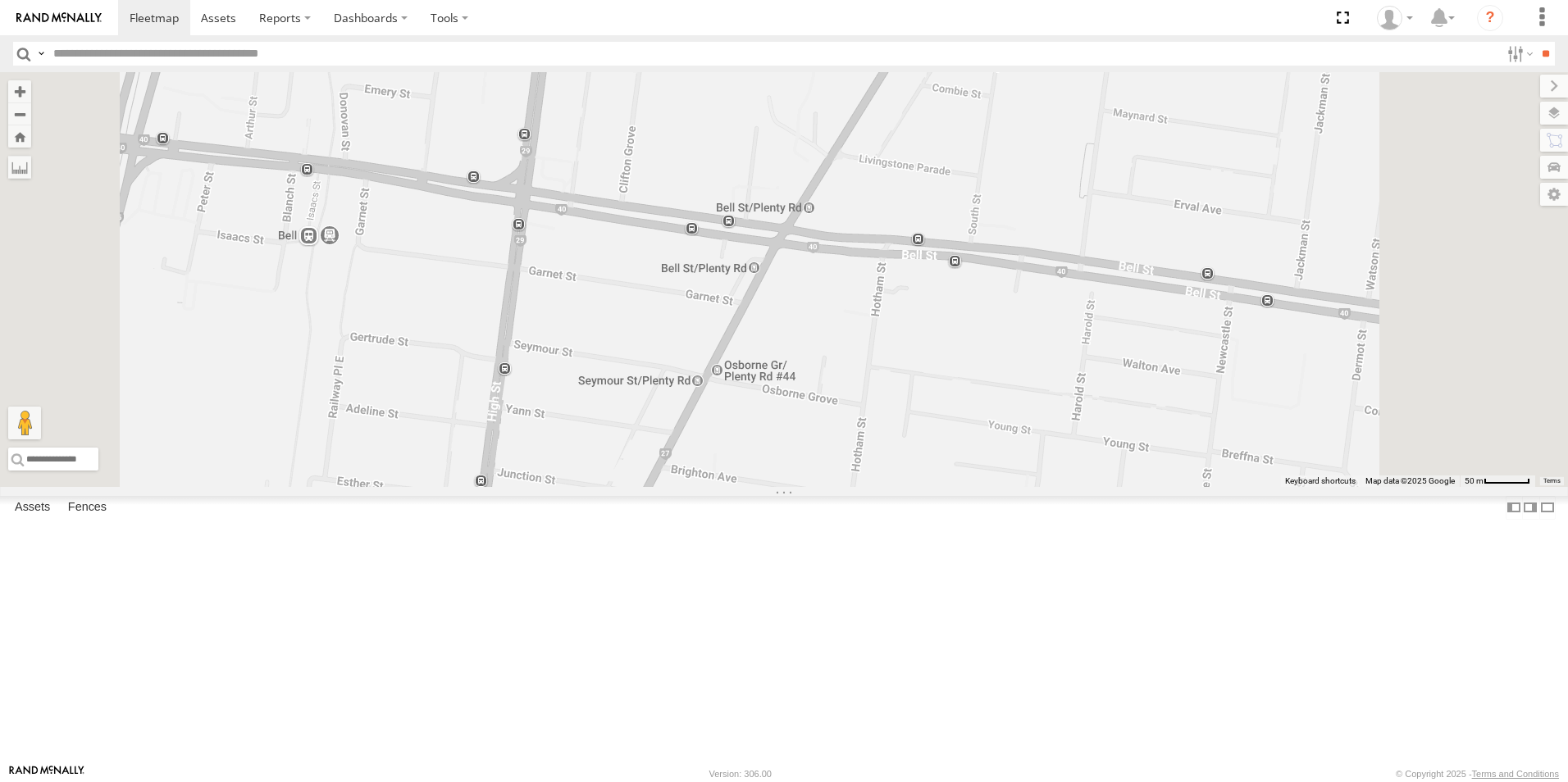
drag, startPoint x: 932, startPoint y: 492, endPoint x: 885, endPoint y: 399, distance: 104.2
click at [885, 399] on div "B - DG93WL - [PERSON_NAME] M - 2CS2JE - [PERSON_NAME] M - CZ65YA - [PERSON_NAME…" at bounding box center [784, 280] width 1568 height 415
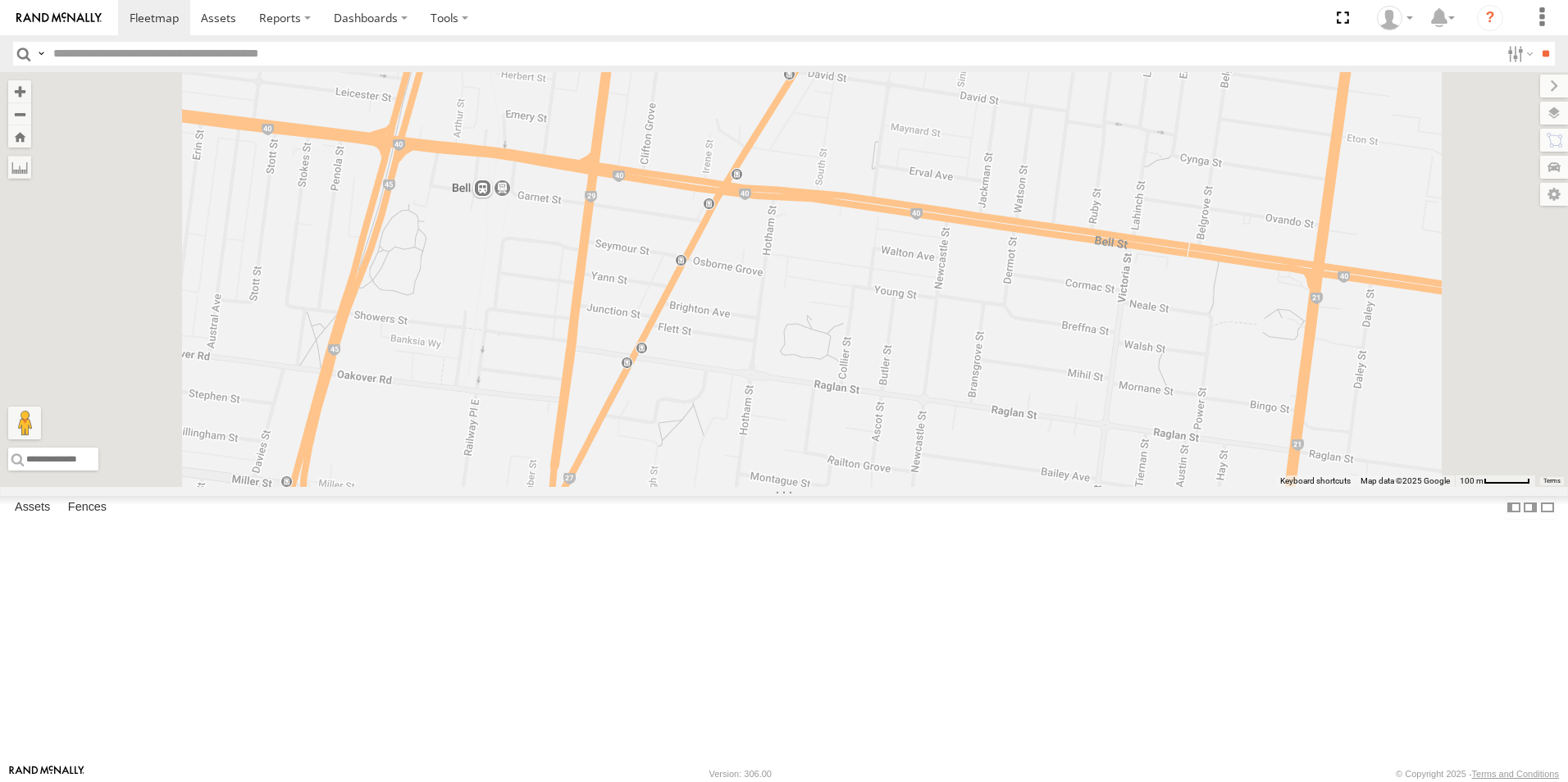
drag, startPoint x: 1055, startPoint y: 495, endPoint x: 1038, endPoint y: 380, distance: 116.2
click at [1038, 380] on div "B - DG93WL - [PERSON_NAME] M - 2CS2JE - [PERSON_NAME] M - CZ65YA - [PERSON_NAME…" at bounding box center [784, 280] width 1568 height 415
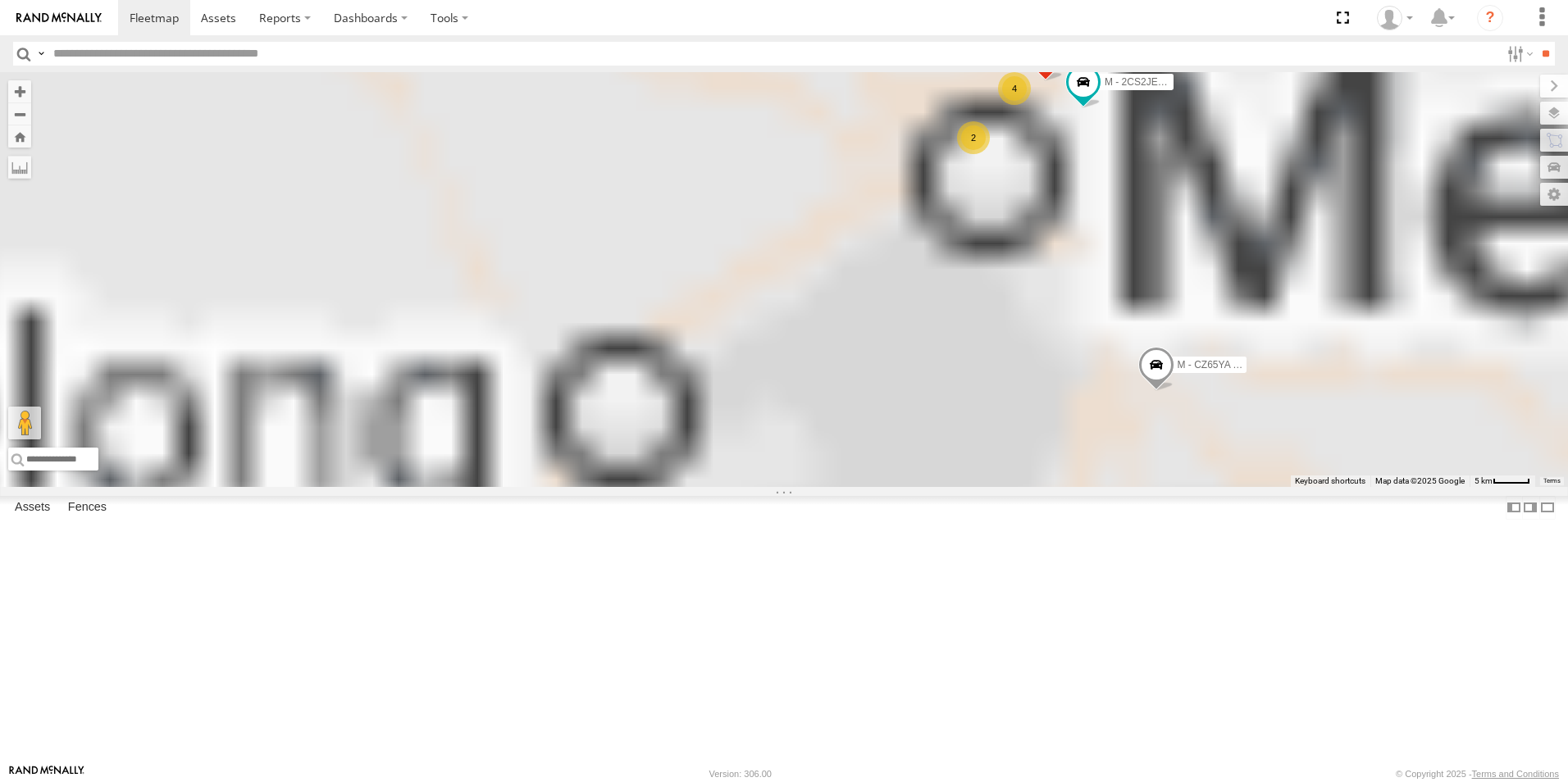
drag, startPoint x: 1316, startPoint y: 441, endPoint x: 1155, endPoint y: 388, distance: 169.5
click at [1213, 487] on div "B - DG93WL - [PERSON_NAME] M - EVN23K - [PERSON_NAME] 4 2 M - 2CS2JE - [PERSON_…" at bounding box center [784, 280] width 1568 height 415
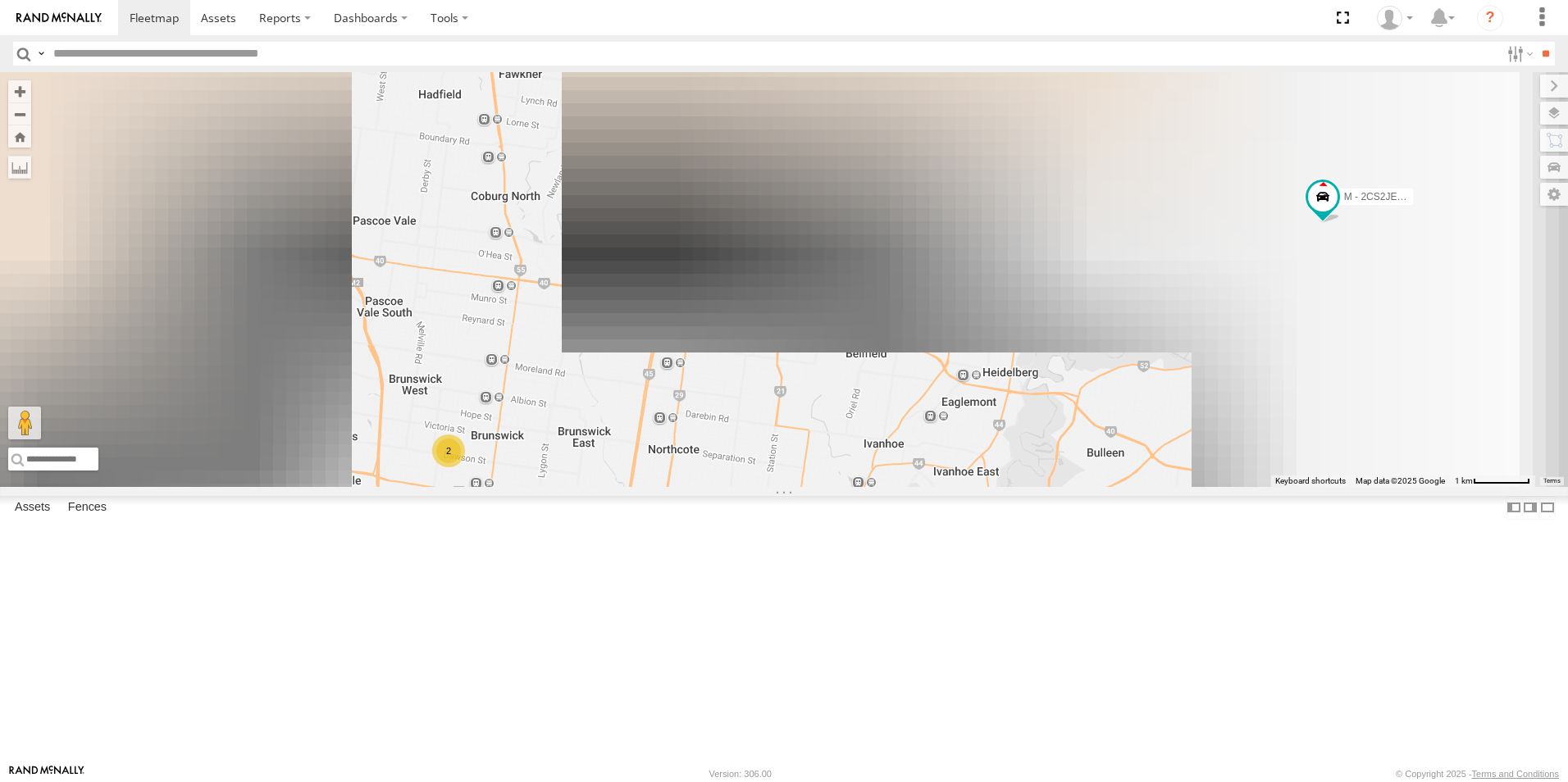
drag, startPoint x: 1246, startPoint y: 290, endPoint x: 1121, endPoint y: 413, distance: 175.4
click at [1121, 413] on div "B - DG93WL - [PERSON_NAME] M - EVN23K - [PERSON_NAME] M - 2CS2JE - [PERSON_NAME…" at bounding box center [784, 280] width 1568 height 415
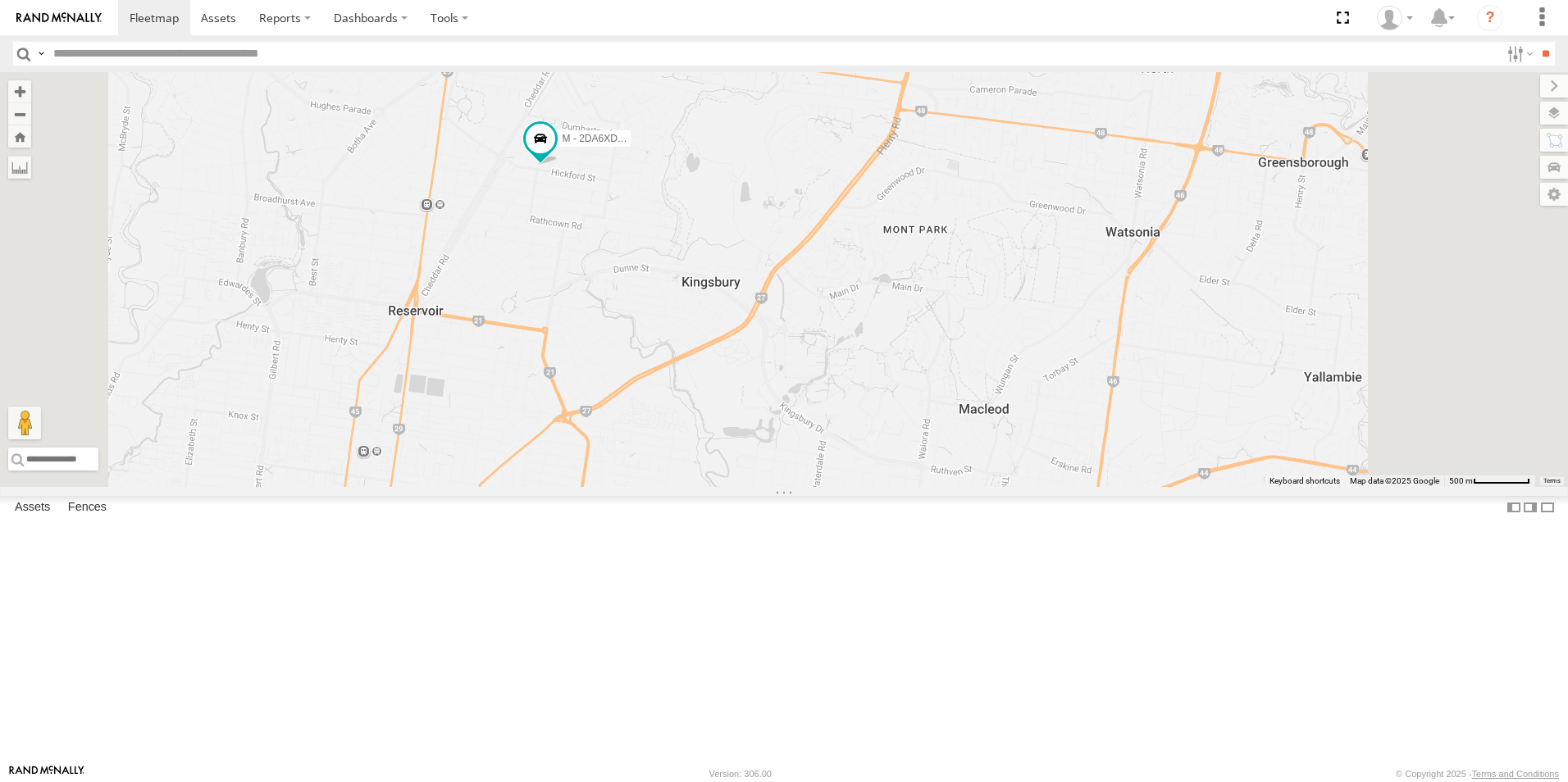
drag, startPoint x: 941, startPoint y: 222, endPoint x: 922, endPoint y: 392, distance: 171.1
click at [922, 392] on div "M - 2DA6XD - [PERSON_NAME] M - 2CA8AO - Yehya Abou-Eid M - EVN23K - [PERSON_NAM…" at bounding box center [784, 280] width 1568 height 415
